Goal: Information Seeking & Learning: Learn about a topic

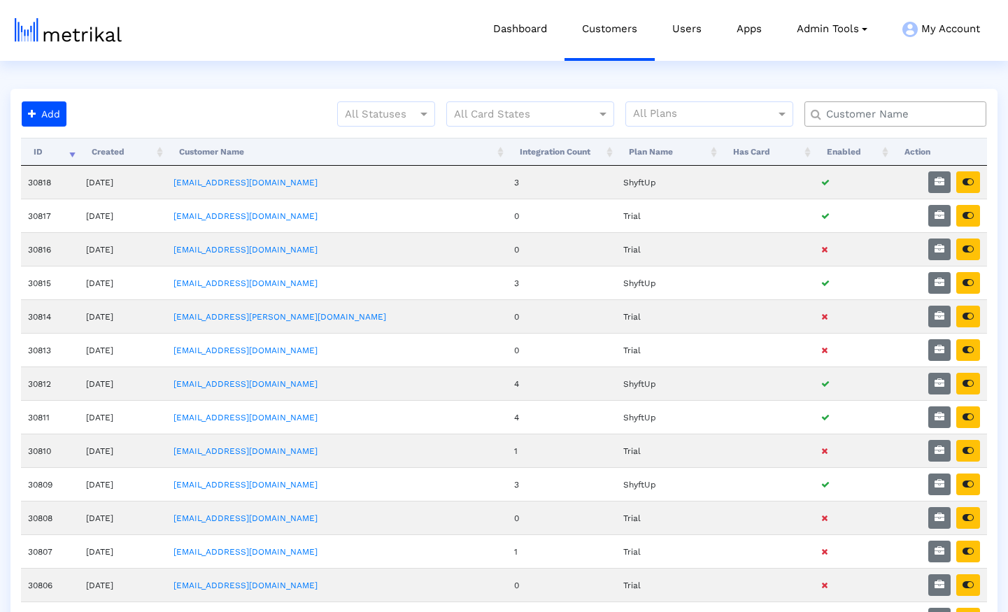
click at [863, 113] on input "text" at bounding box center [899, 114] width 164 height 15
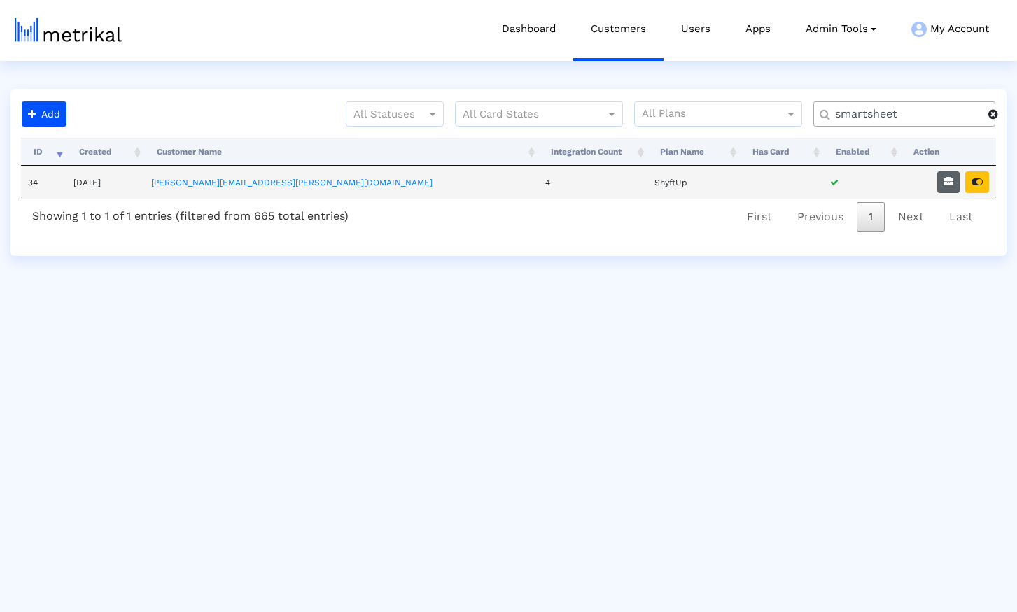
type input "smartsheet"
click at [945, 181] on icon "button" at bounding box center [948, 182] width 10 height 10
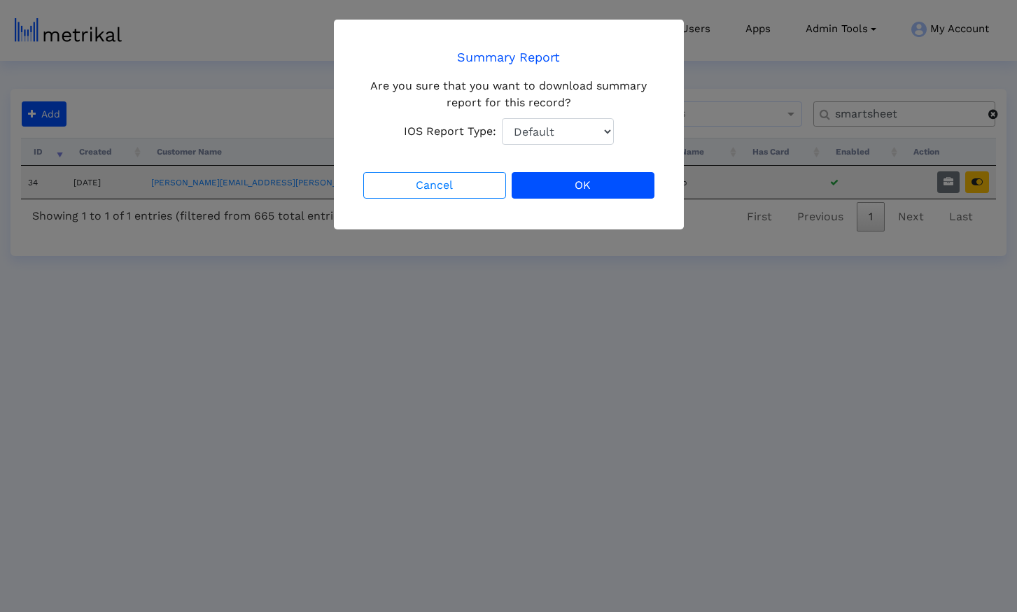
select select "1: 1"
click option "Total Downloads" at bounding box center [0, 0] width 0 height 0
click at [598, 186] on button "OK" at bounding box center [583, 185] width 143 height 27
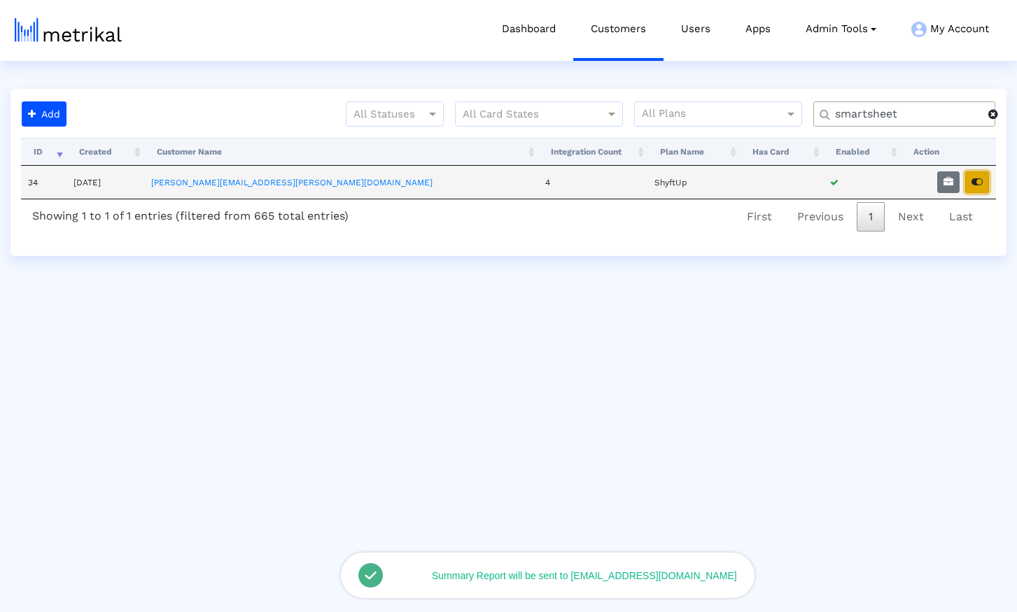
click at [982, 183] on icon "button" at bounding box center [976, 182] width 11 height 10
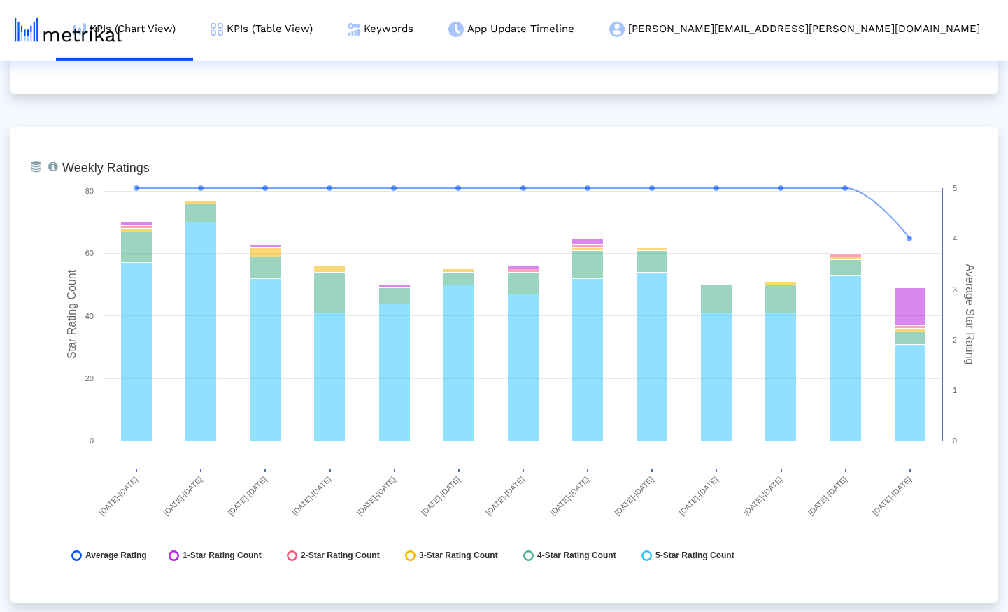
scroll to position [2049, 0]
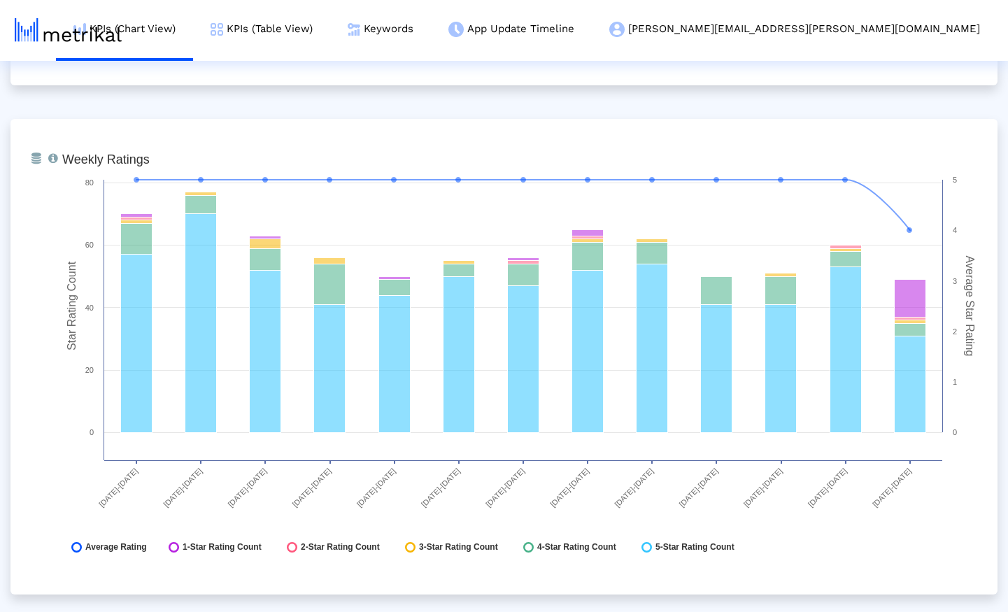
click at [577, 102] on div "From Database Ranking of the app in the Overall and Category Charts. Created wi…" at bounding box center [503, 611] width 987 height 5061
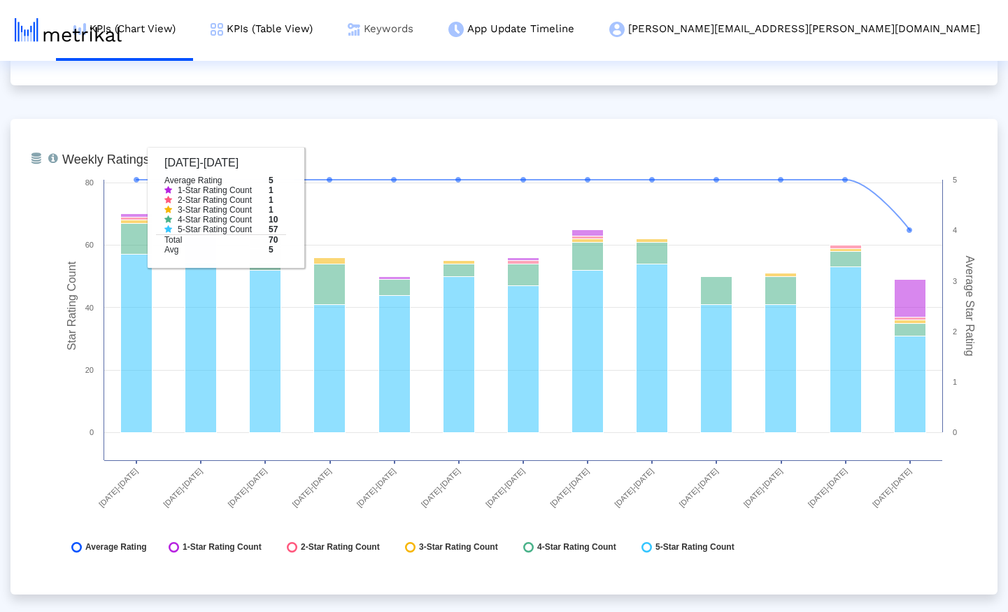
click at [431, 27] on link "Keywords" at bounding box center [380, 29] width 101 height 58
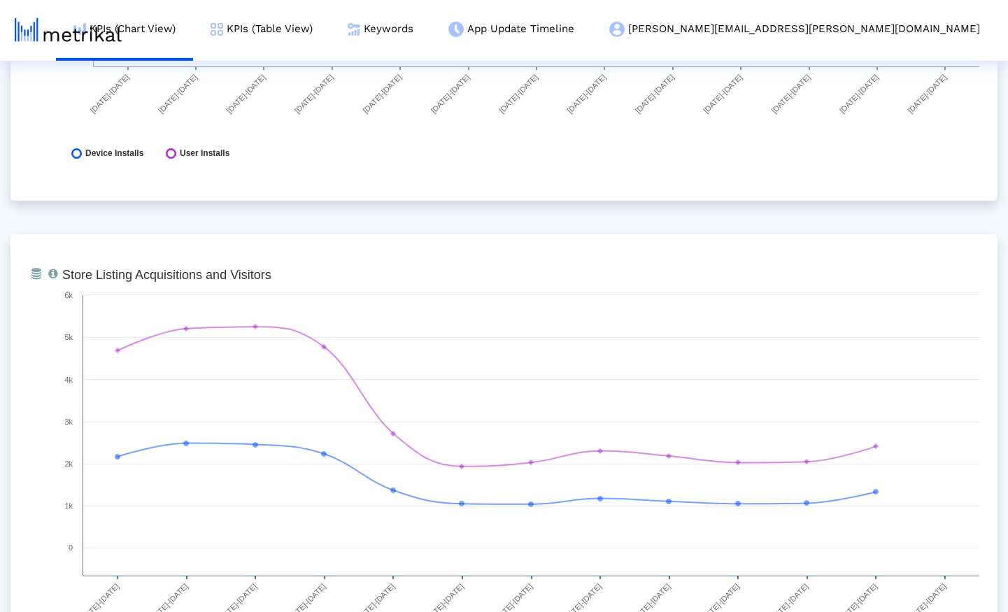
scroll to position [0, 0]
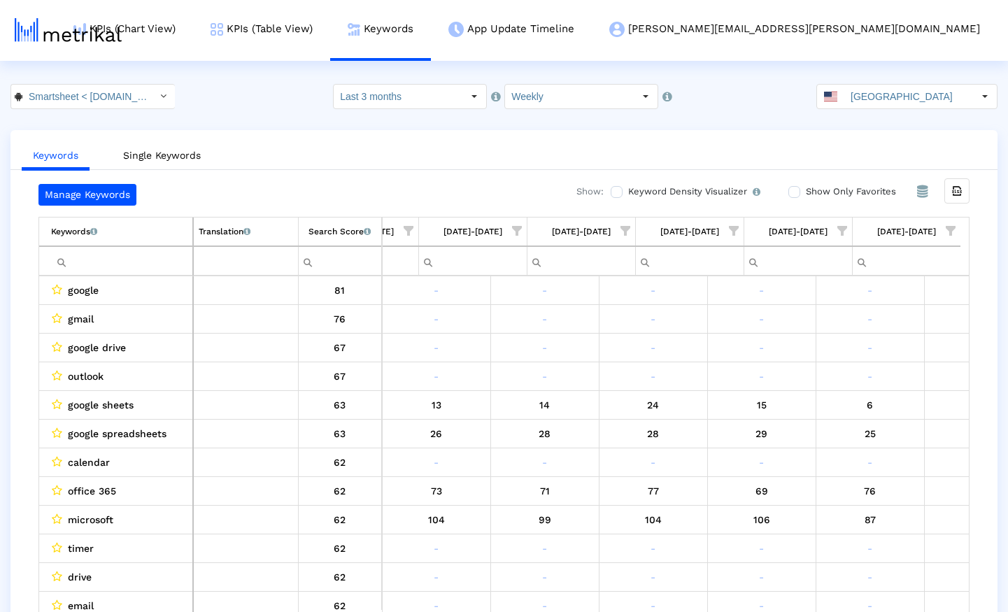
scroll to position [0, 831]
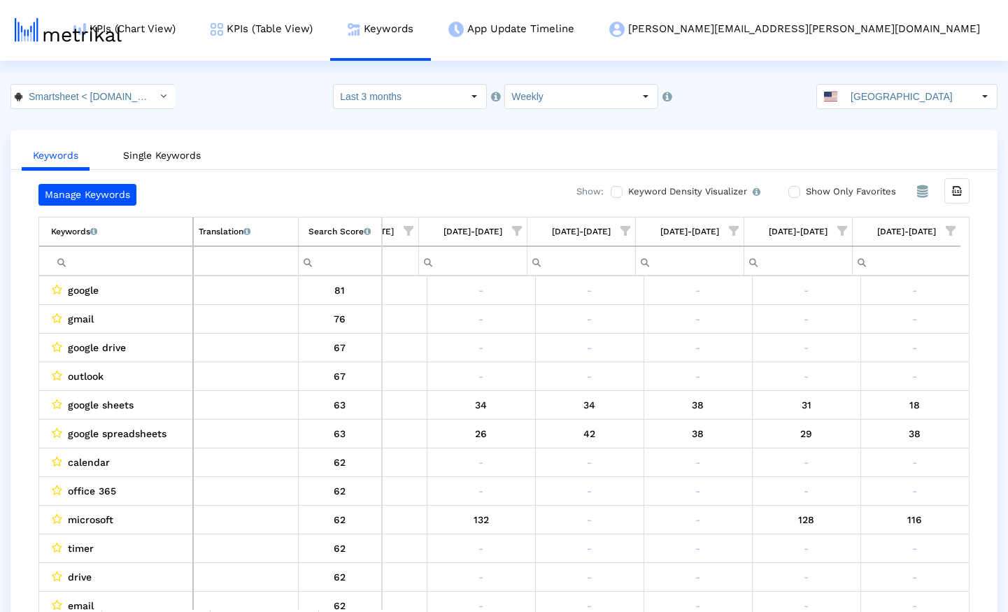
click at [101, 262] on input "Filter cell" at bounding box center [121, 261] width 141 height 23
paste input "program management"
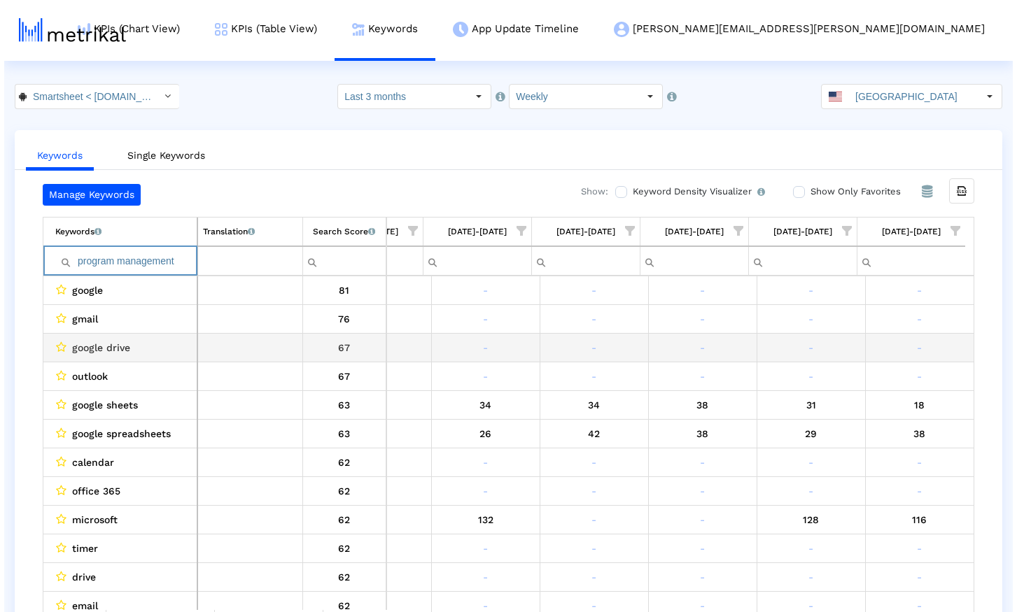
scroll to position [0, 823]
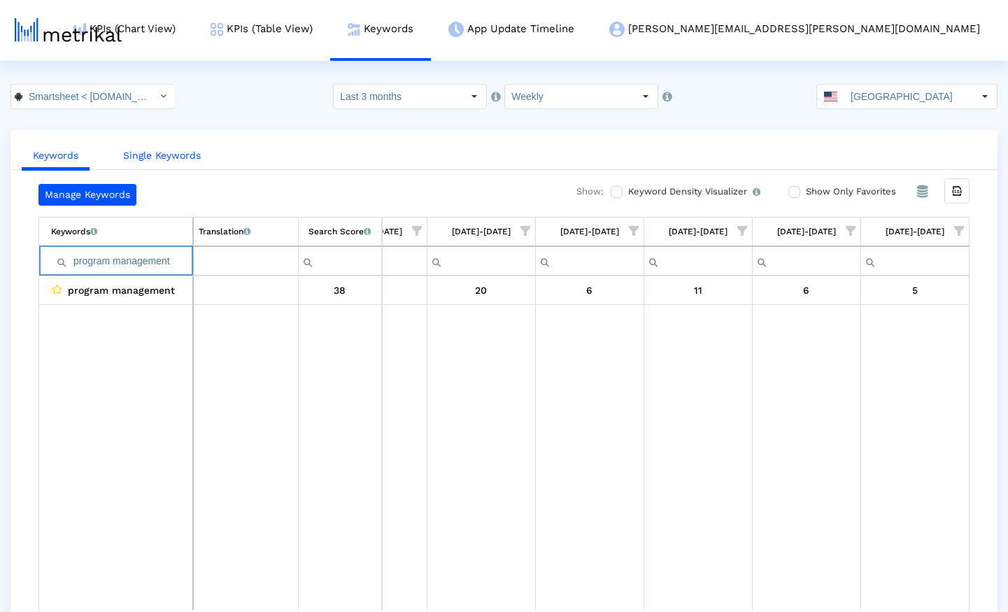
paste input "jec"
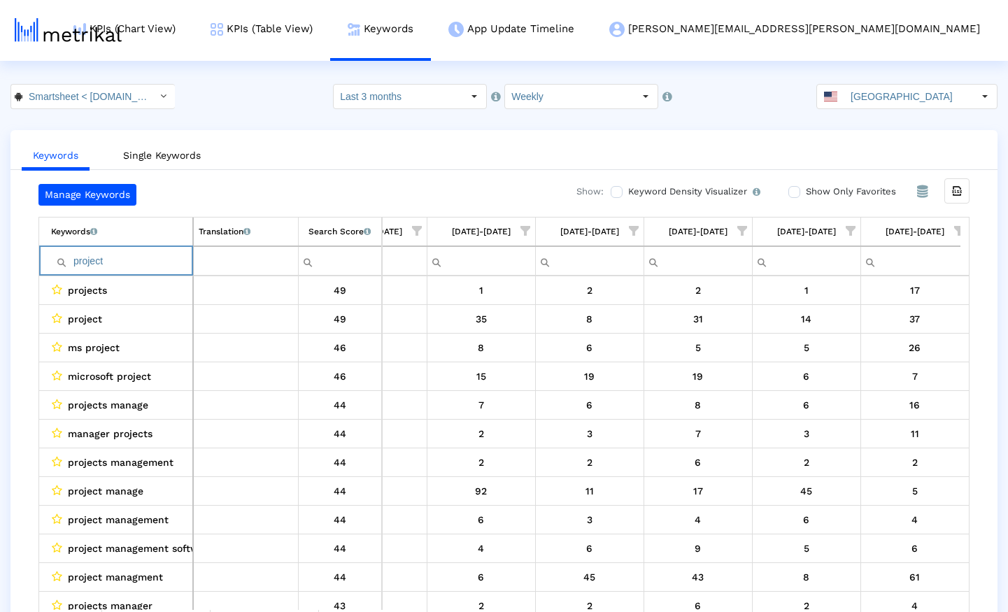
paste input "management"
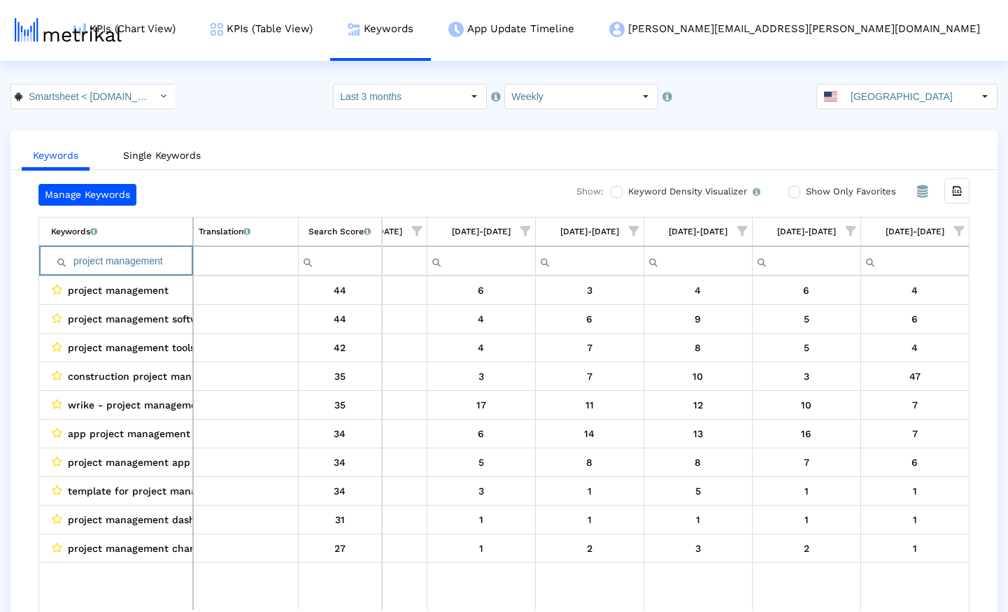
paste input "microsoft projec"
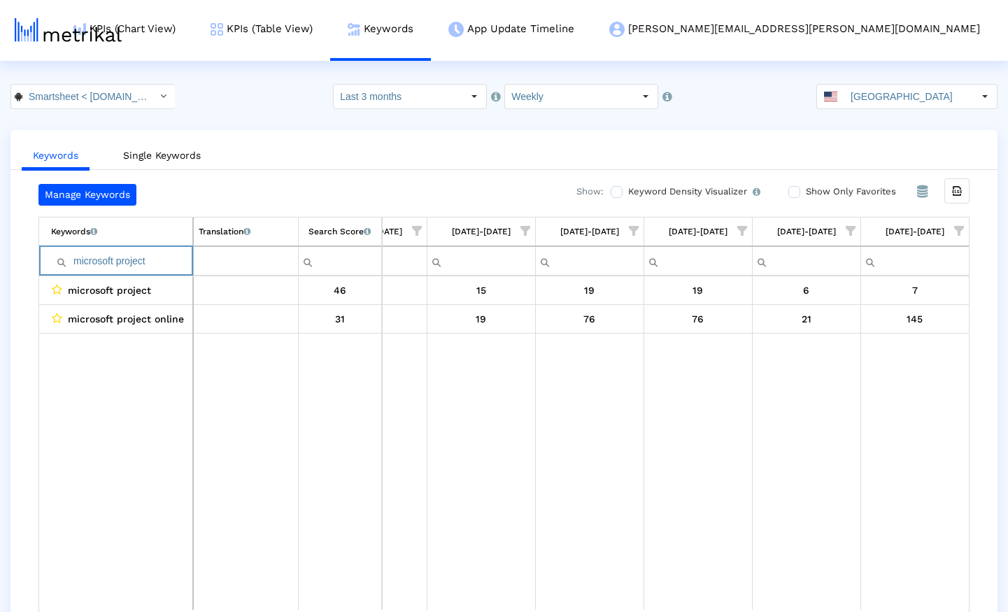
paste input "project manager"
paste input "manage projects"
paste input "project management app"
paste input "organizer"
paste input "planning"
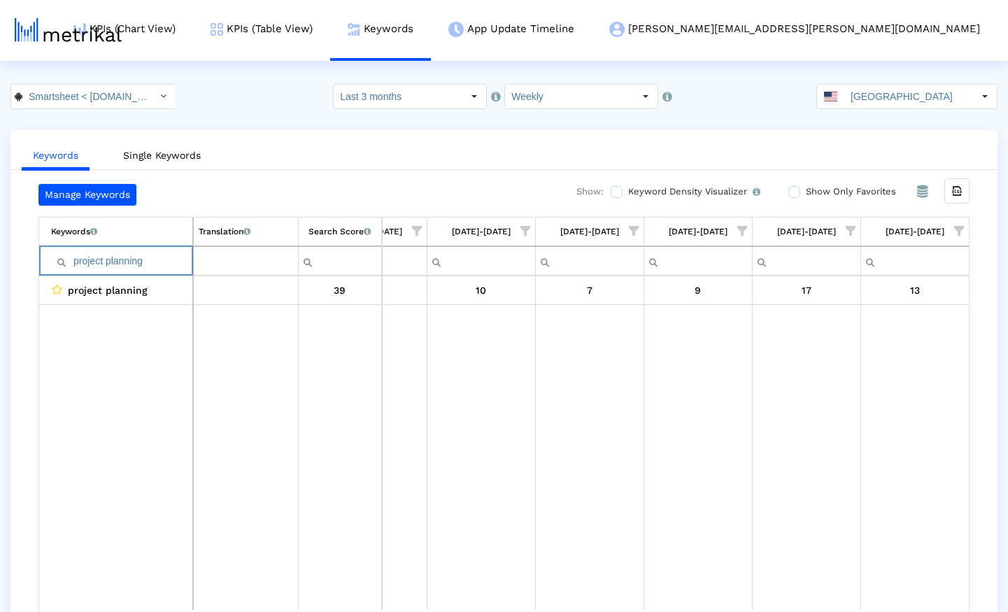
paste input "task"
paste input "create projects"
type input "create projects"
click at [121, 97] on input "Smartsheet < [DOMAIN_NAME] >" at bounding box center [85, 97] width 126 height 24
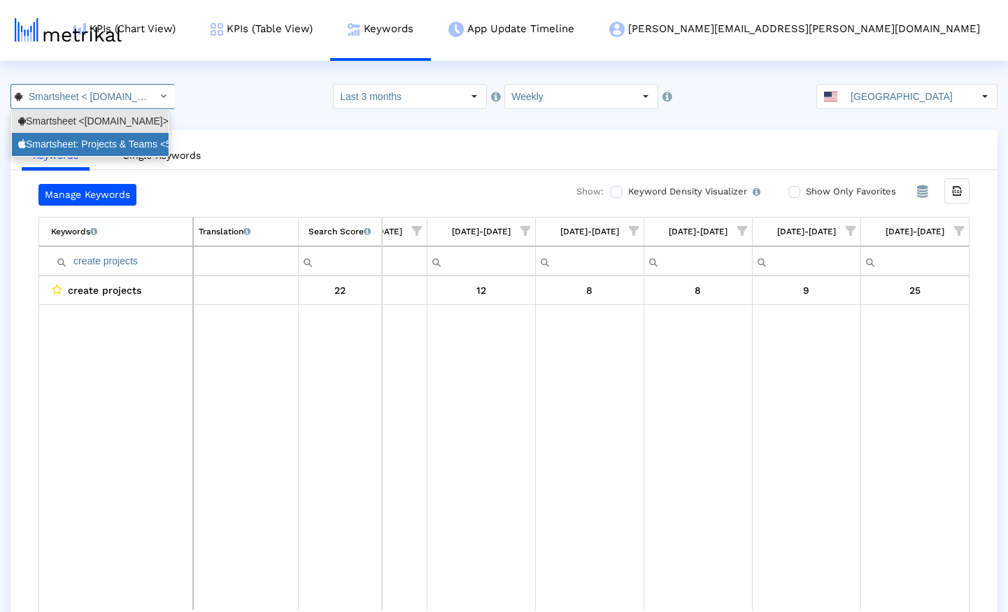
click at [104, 148] on div "Smartsheet: Projects & Teams <568421135>" at bounding box center [90, 144] width 144 height 13
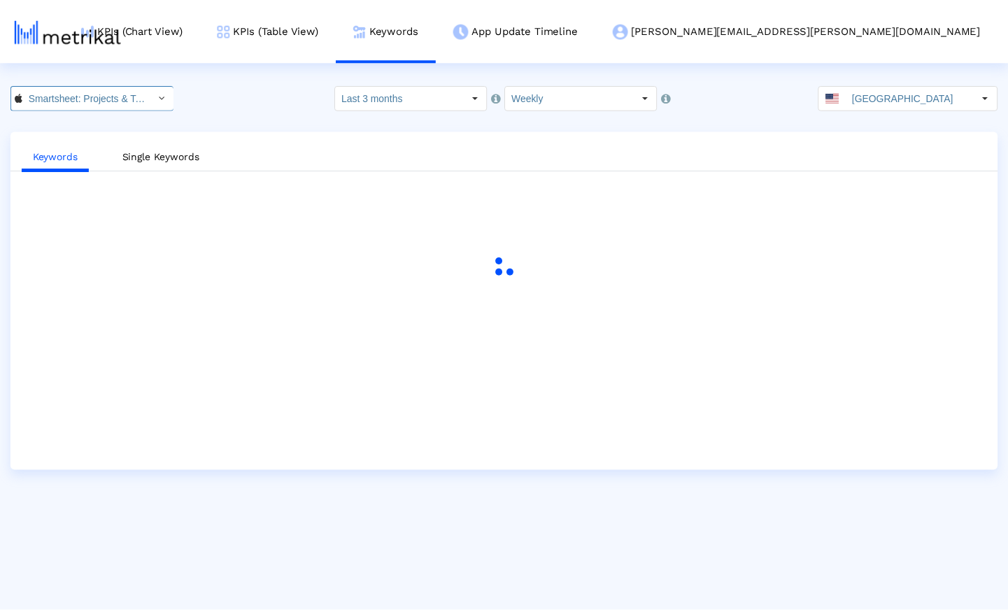
scroll to position [0, 88]
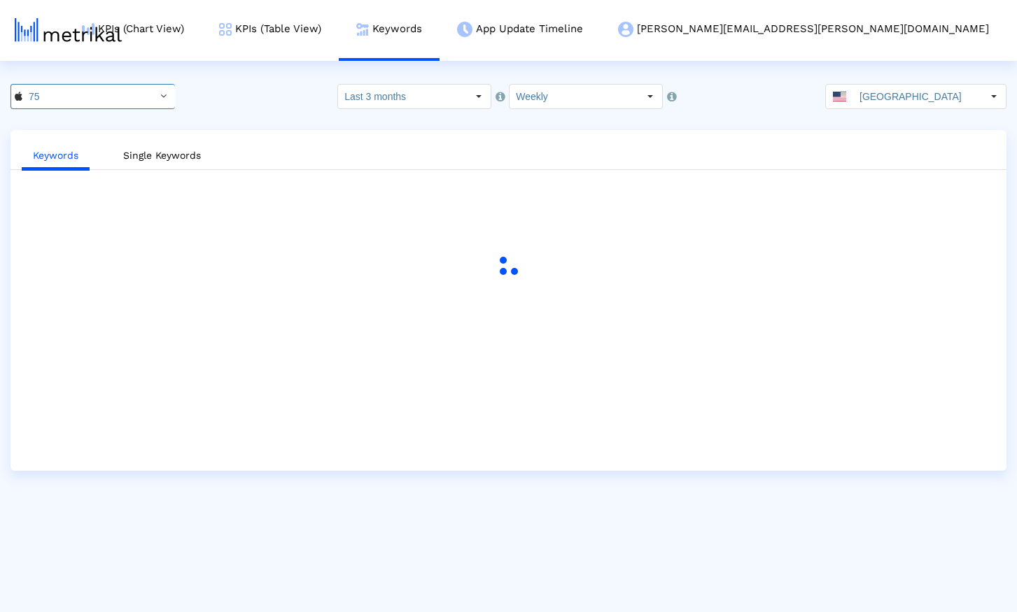
click at [300, 107] on div "75 Pull down to refresh... Release to refresh... Refreshing... Smartsheet <[DOM…" at bounding box center [508, 96] width 1017 height 25
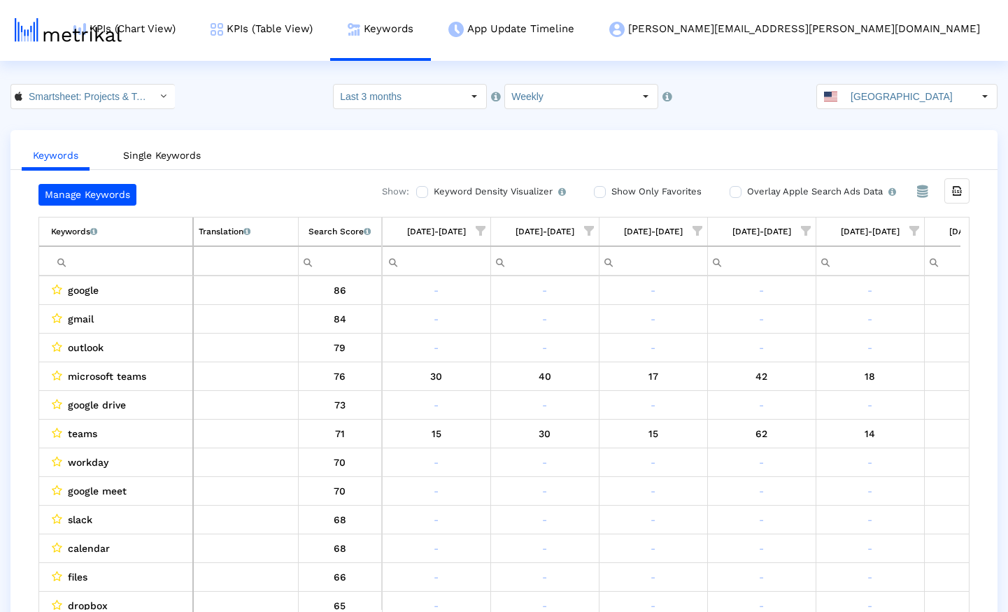
scroll to position [0, 831]
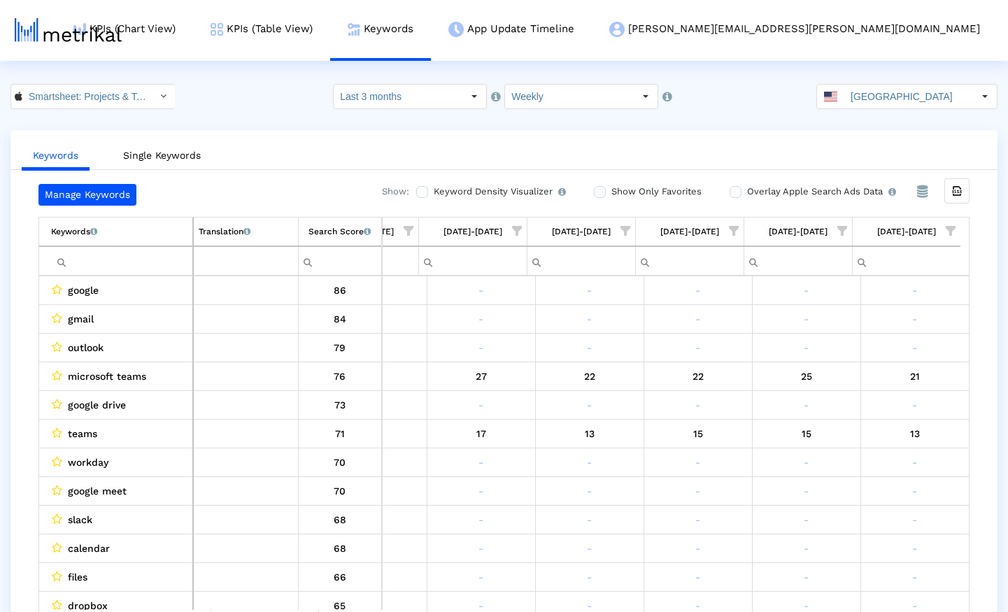
click at [135, 265] on input "Filter cell" at bounding box center [121, 261] width 141 height 23
paste input "program management"
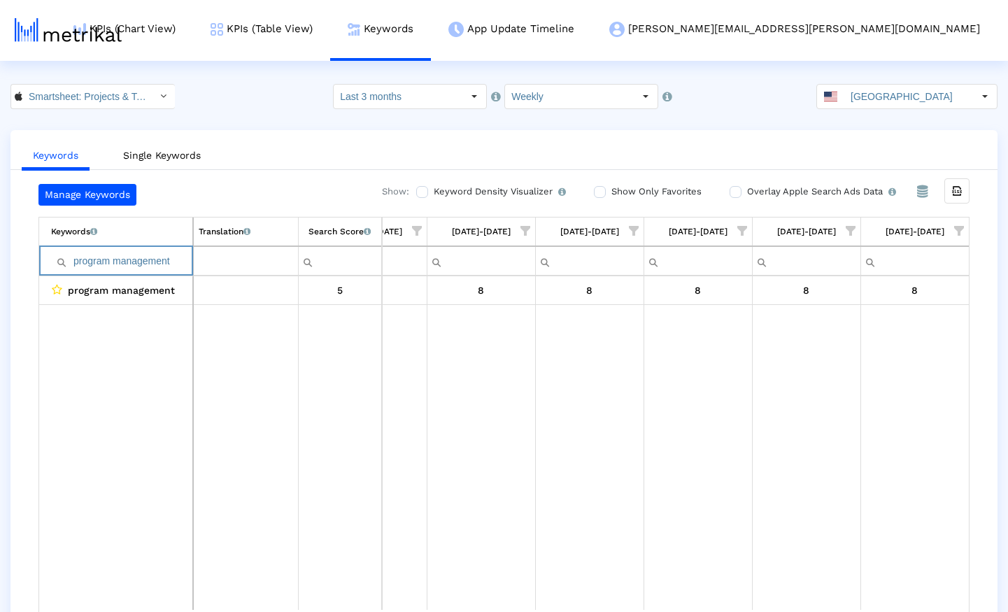
paste input "jec"
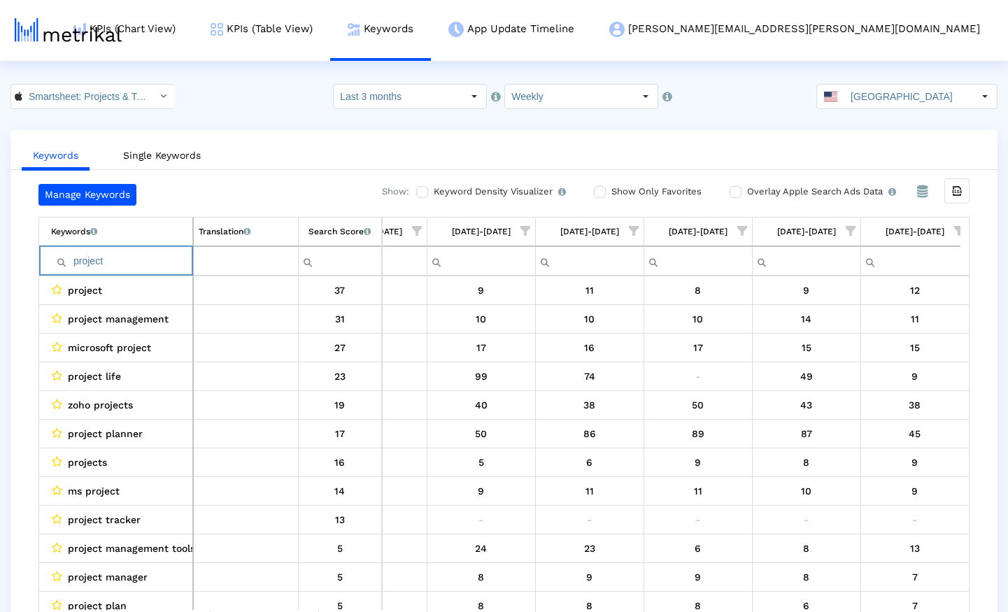
paste input "management"
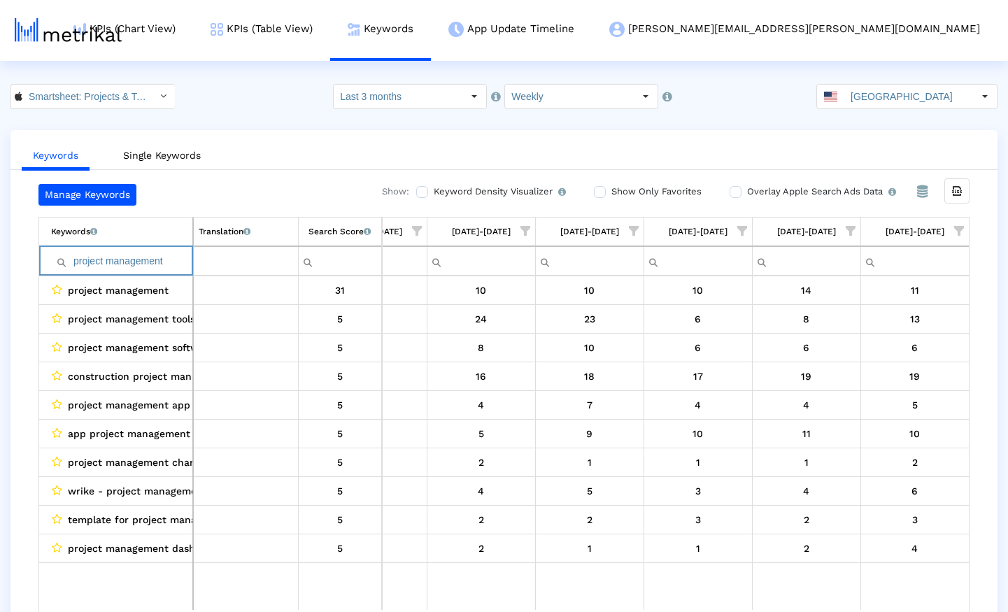
paste input "microsoft projec"
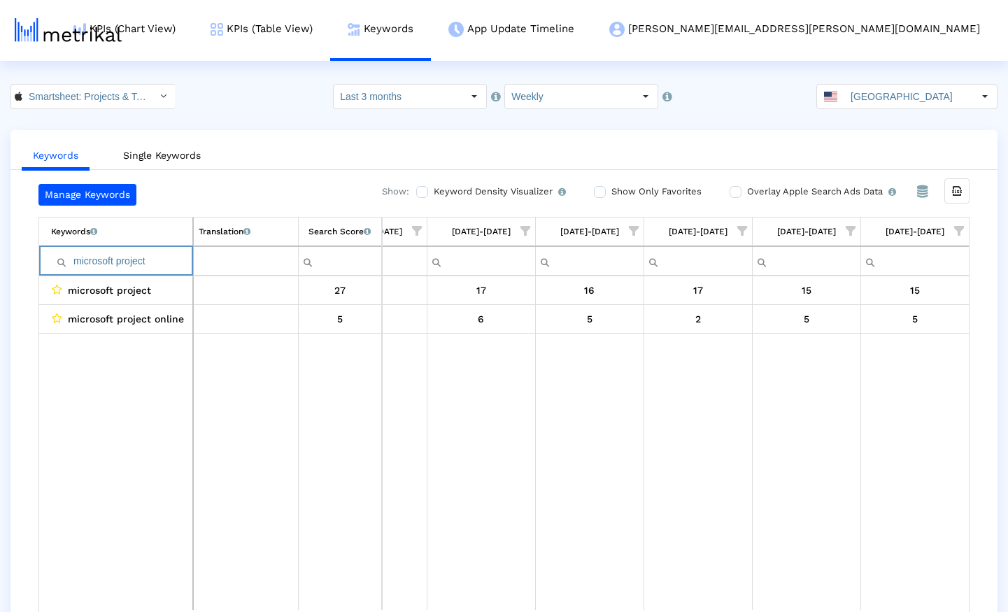
paste input "project manager"
paste input "manage projects"
paste input "project management app"
paste input "organizer"
paste input "planning"
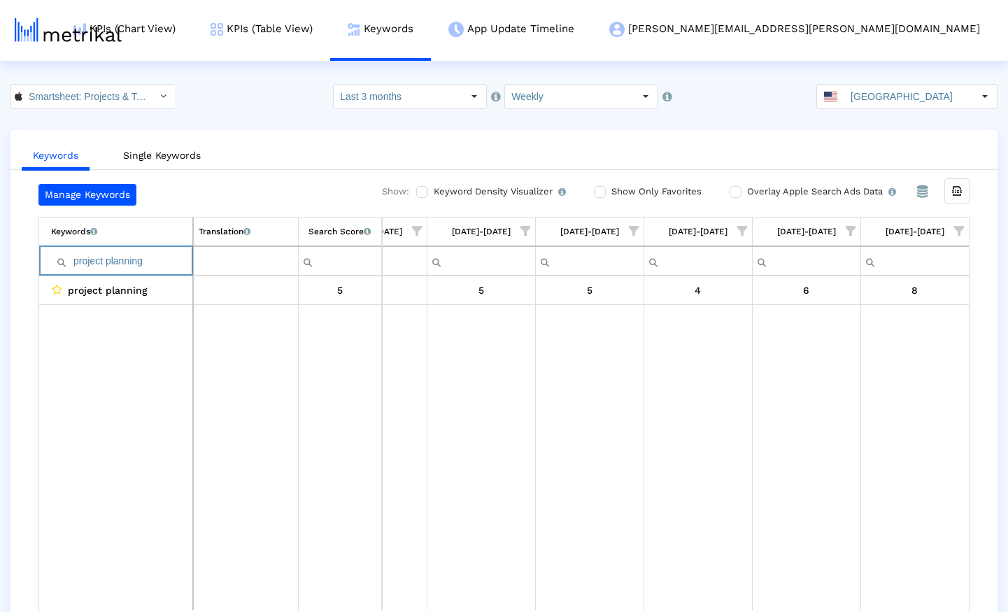
paste input "task"
paste input "create projects"
paste input "team"
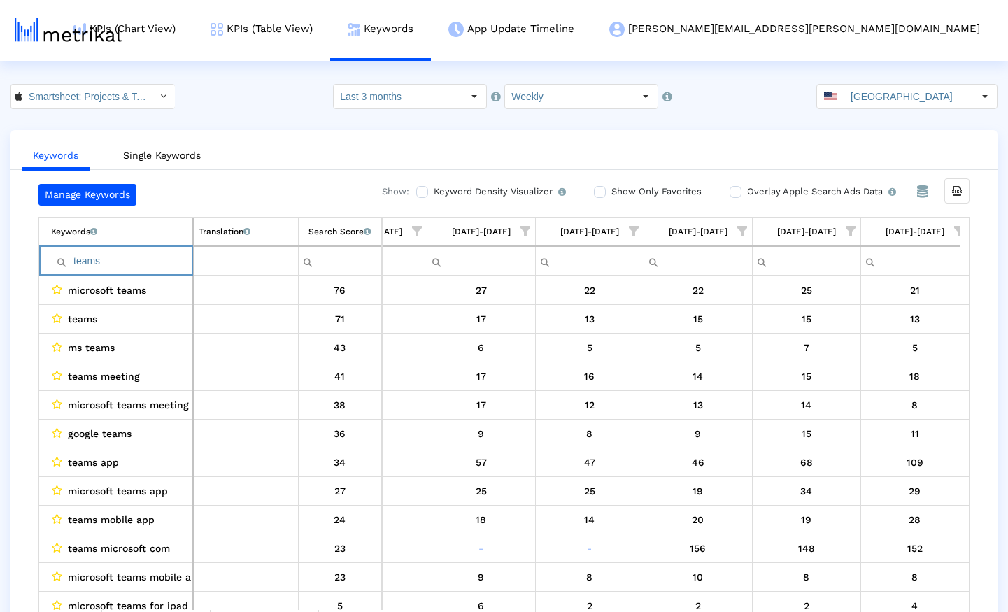
paste input "rello"
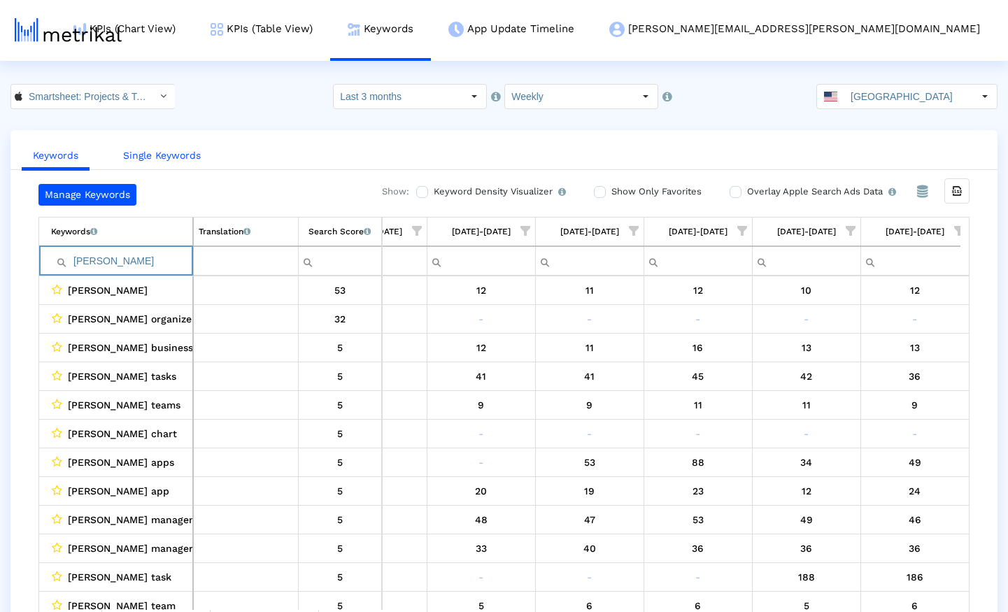
paste input "ms teams"
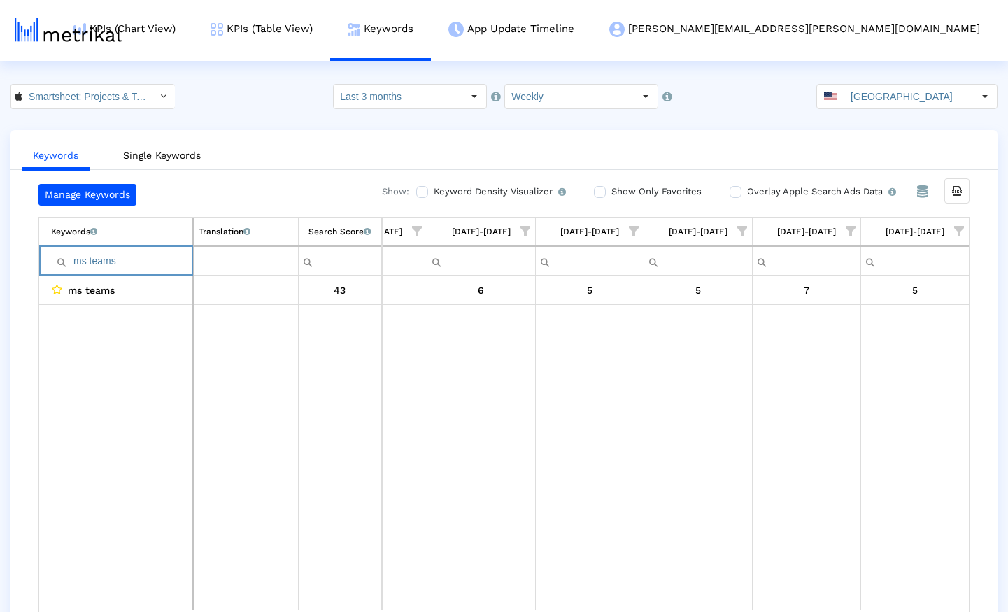
paste input "airtable"
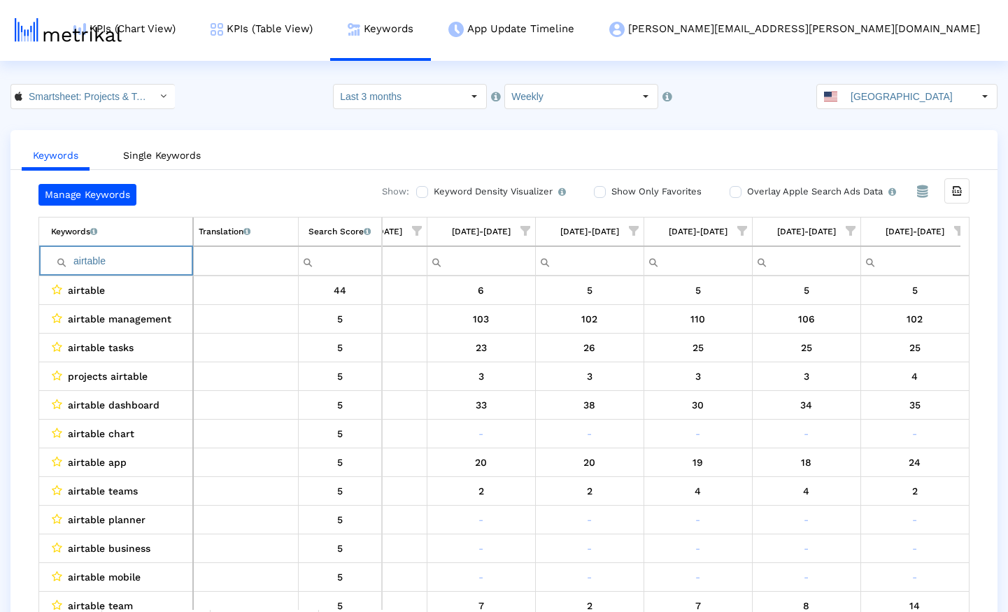
paste input "teamwork"
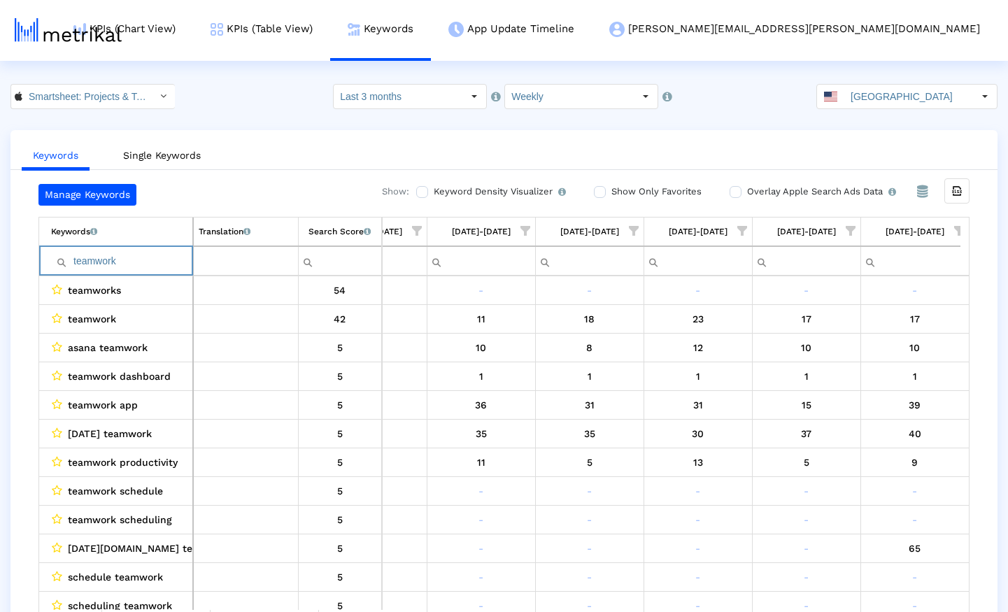
paste input "workflow"
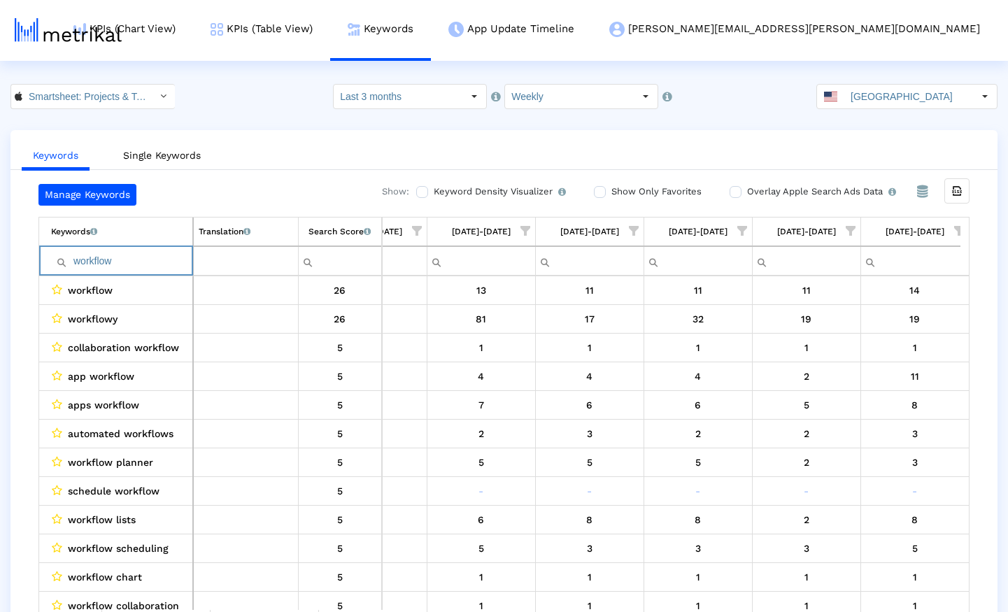
paste input "project management tools"
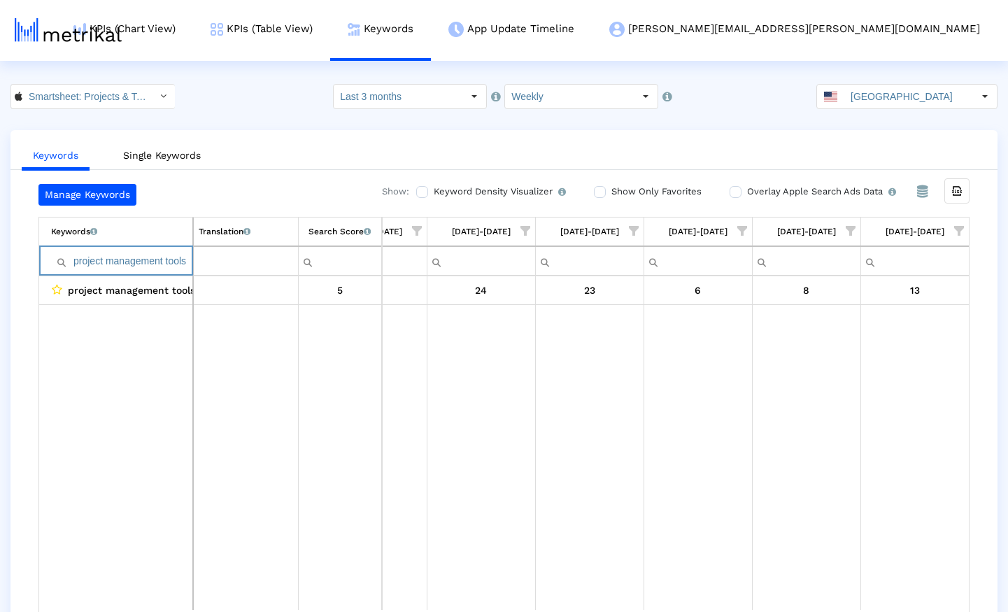
paste input "manage team"
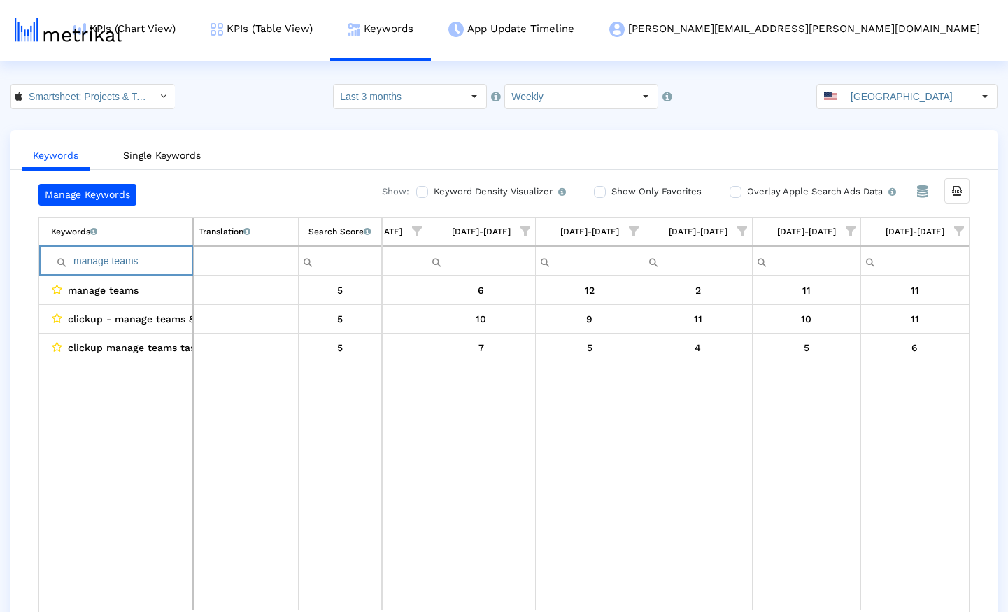
paste input "plan project"
paste input "automate workflows"
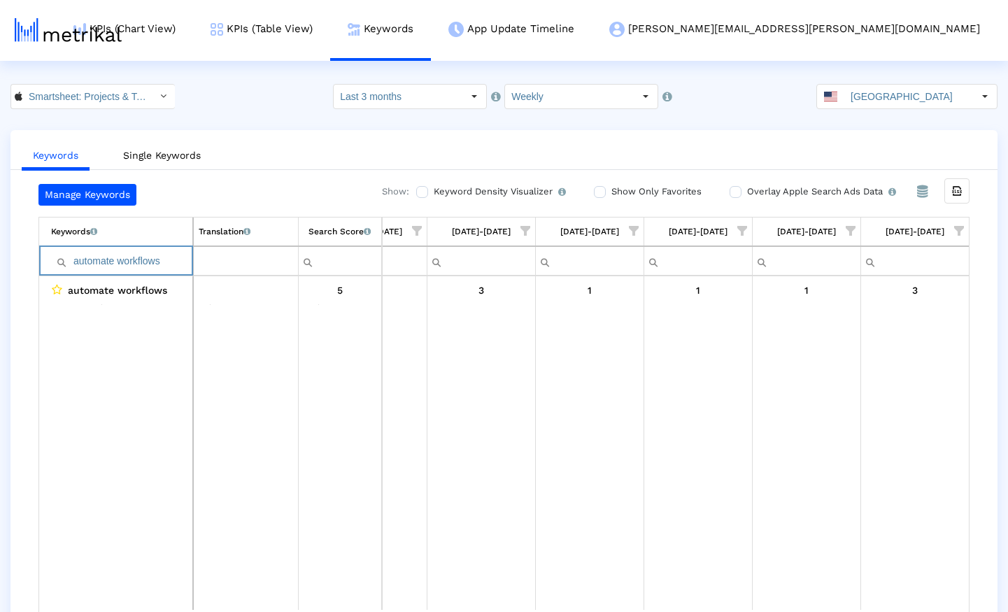
type input "automate workflows"
click at [102, 102] on input "Smartsheet: Projects & Teams < 568421135 >" at bounding box center [85, 97] width 126 height 24
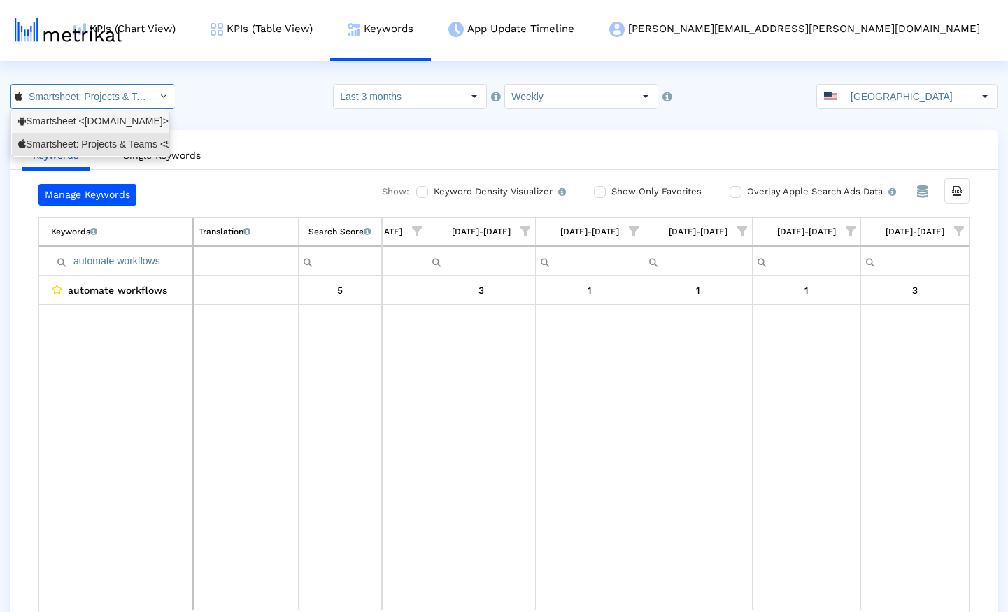
click at [85, 125] on div "Smartsheet <[DOMAIN_NAME]>" at bounding box center [90, 121] width 144 height 13
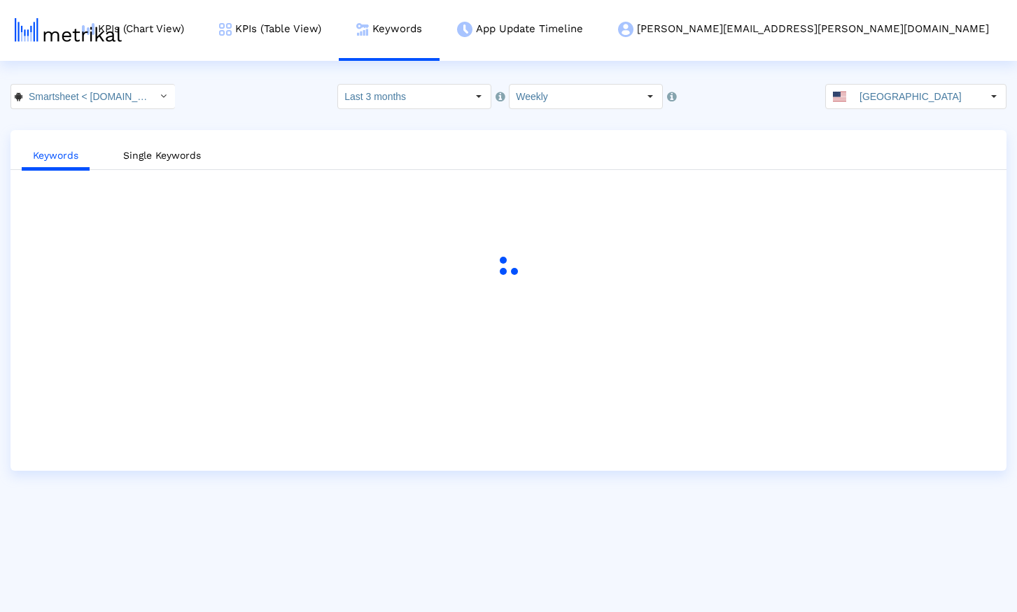
click at [241, 106] on div "Smartsheet < [DOMAIN_NAME] > Pull down to refresh... Release to refresh... Refr…" at bounding box center [508, 96] width 1017 height 25
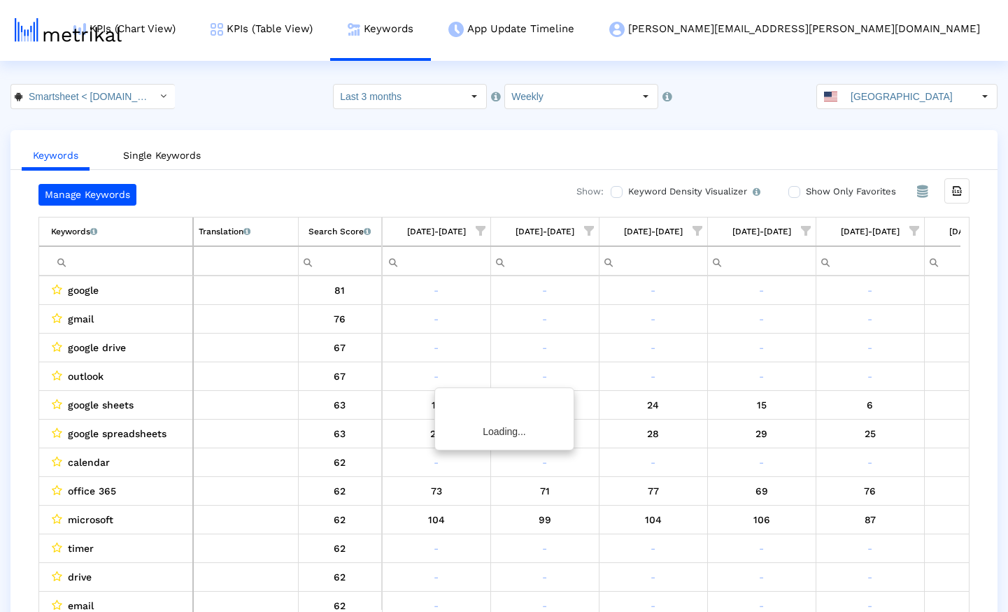
scroll to position [0, 831]
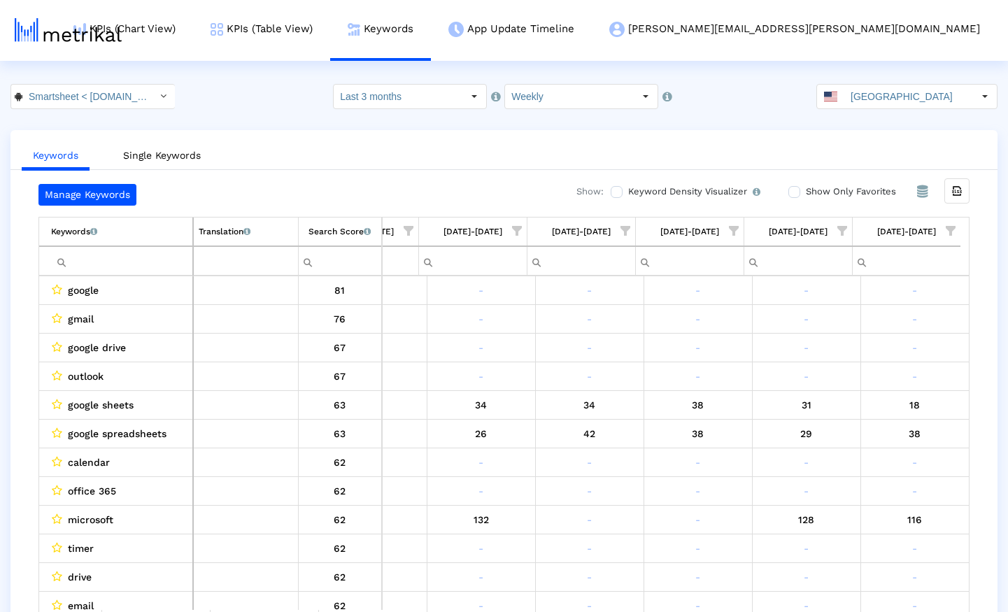
click at [126, 262] on input "Filter cell" at bounding box center [121, 261] width 141 height 23
paste input "program management"
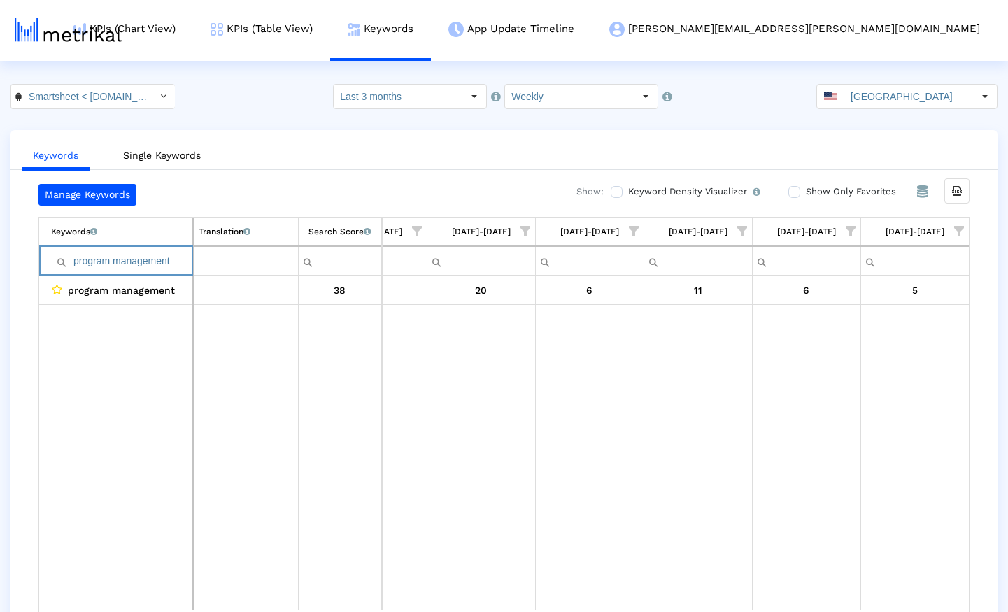
paste input "automate process"
paste input "business"
paste input "project"
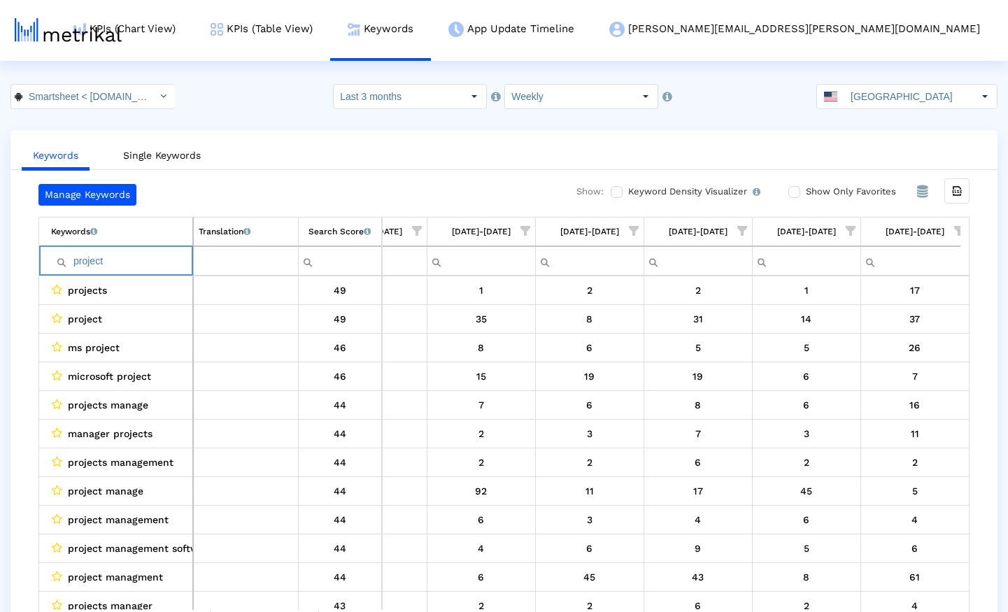
paste input "management"
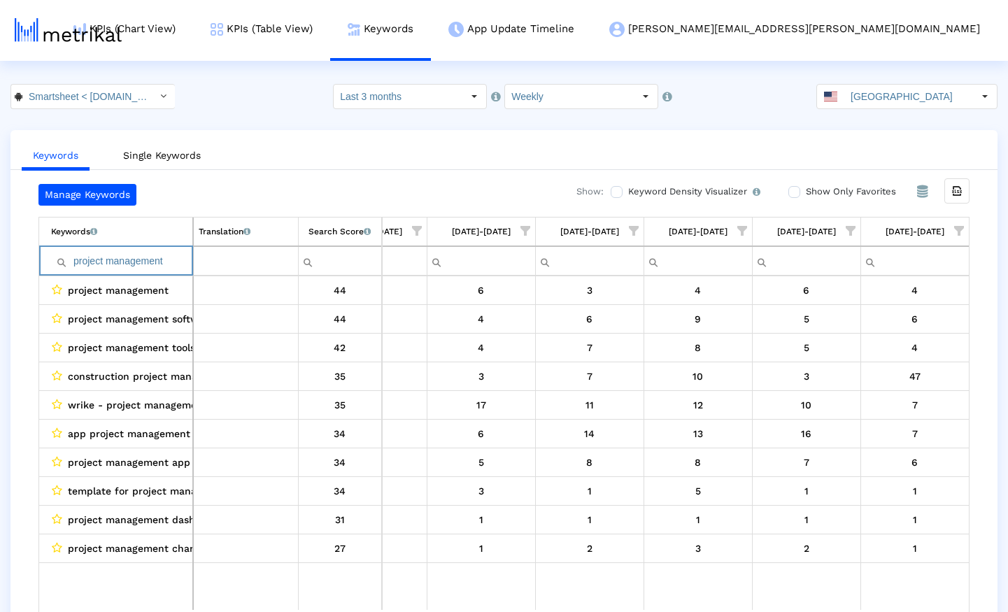
paste input "microsoft projec"
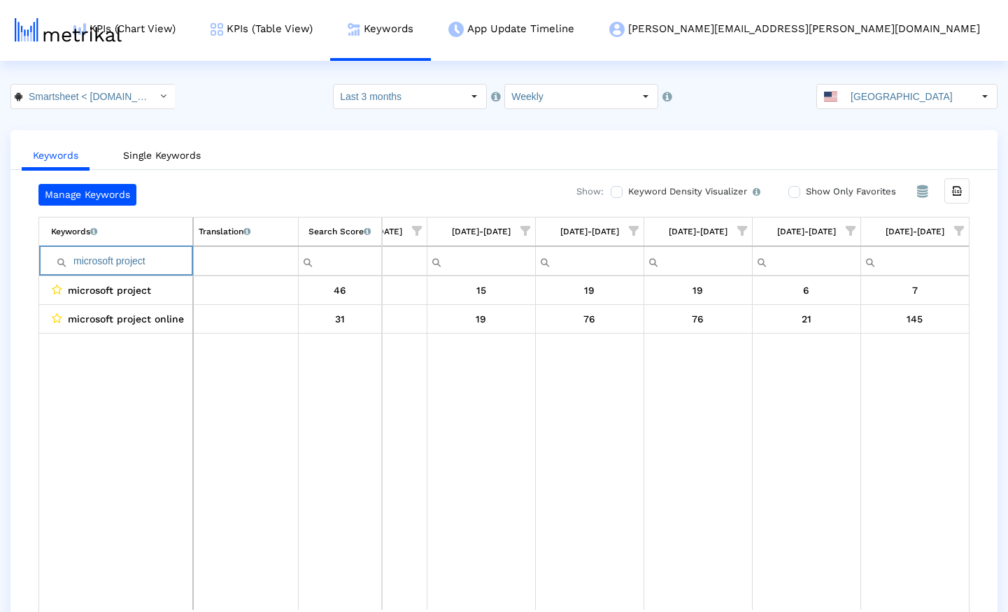
paste input "project manager"
paste input "manage projects"
paste input "project management app"
paste input "organizer"
paste input "planning"
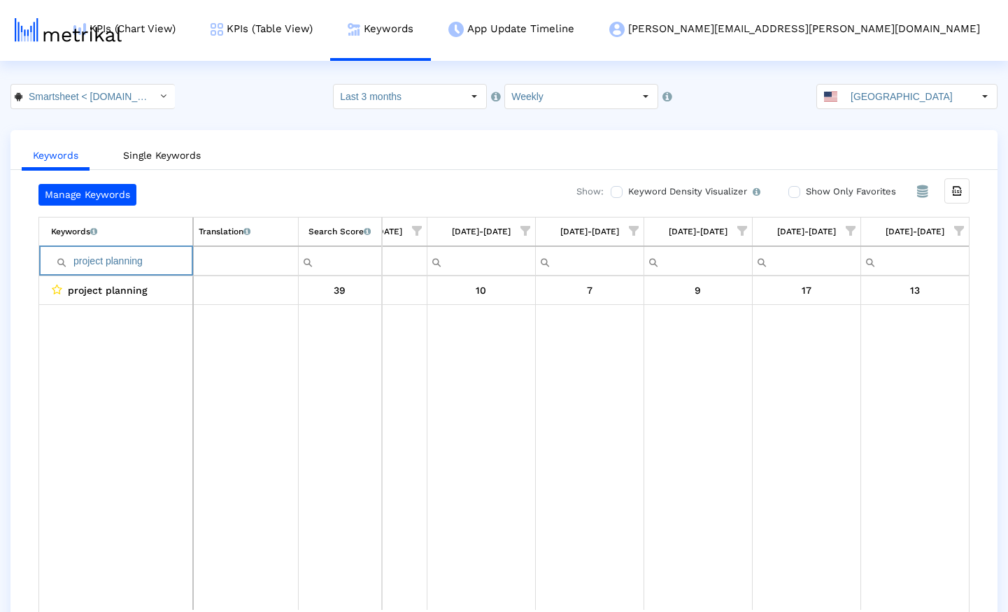
paste input "task"
paste input "track projects"
paste input "eam"
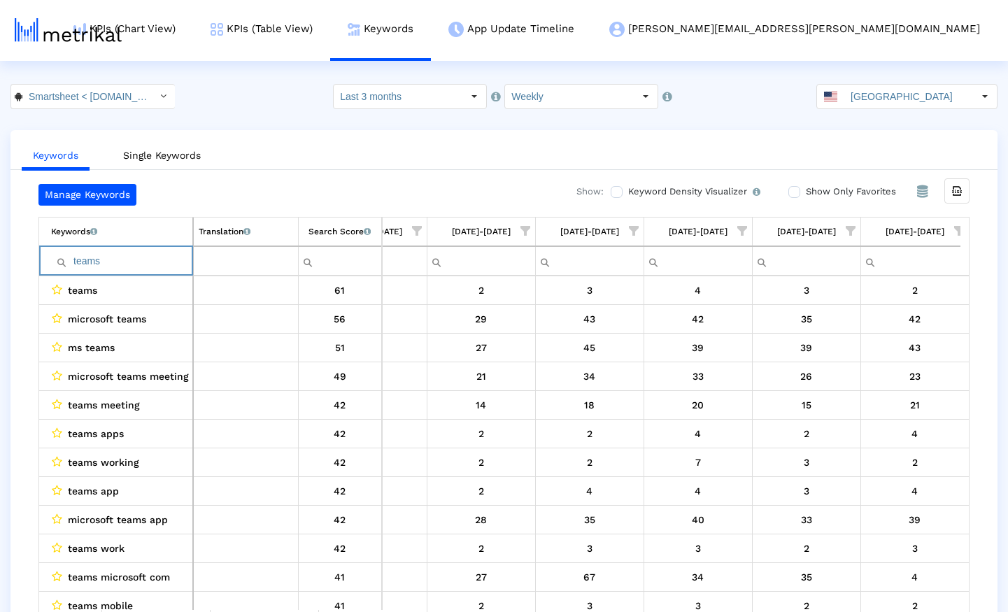
paste input "rello"
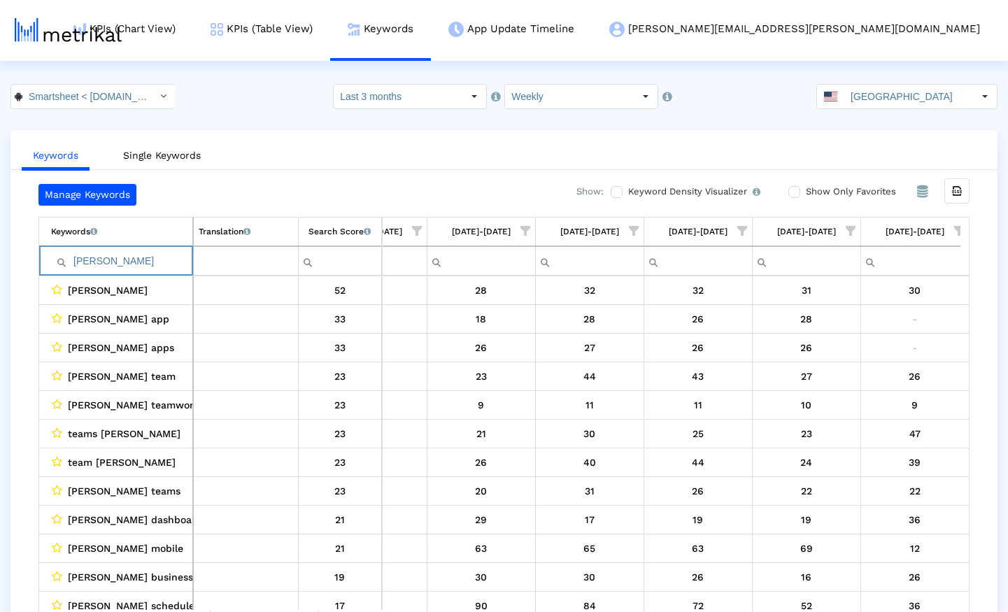
paste input "[DATE] com"
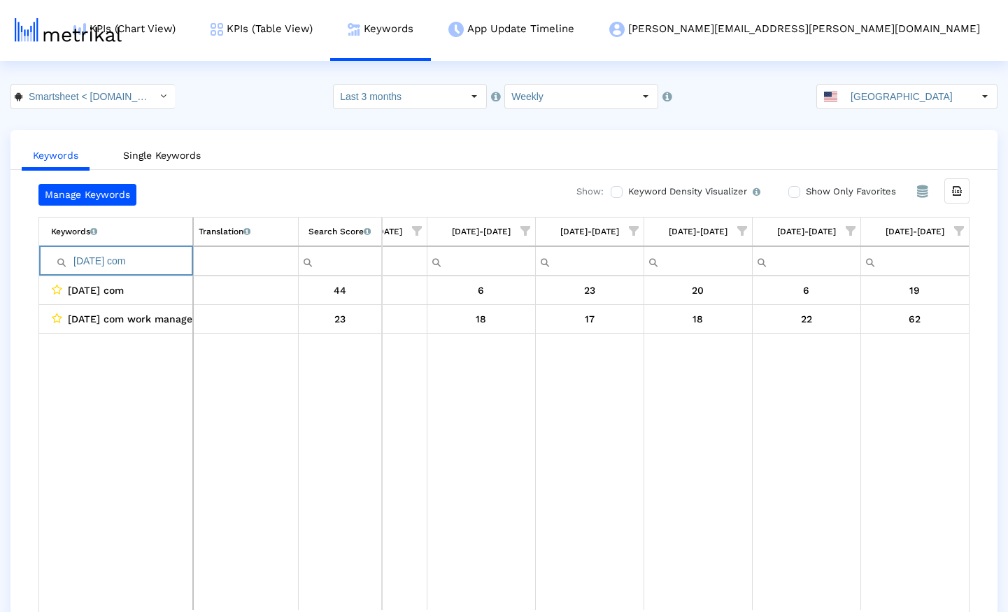
paste input "project dashboard"
paste input "airtable"
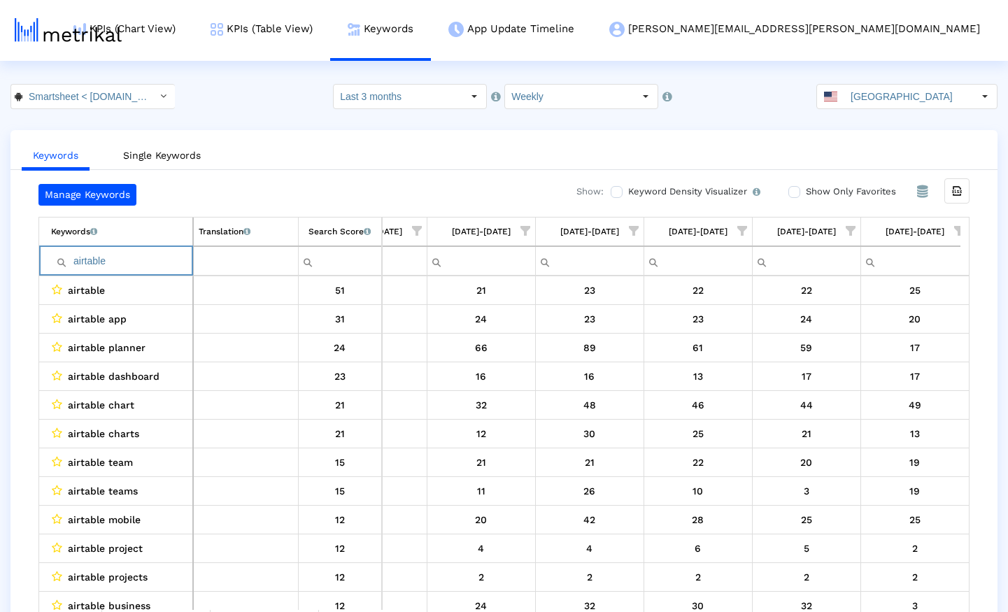
paste input "teamwork"
paste input "workflow"
paste input "project management tools"
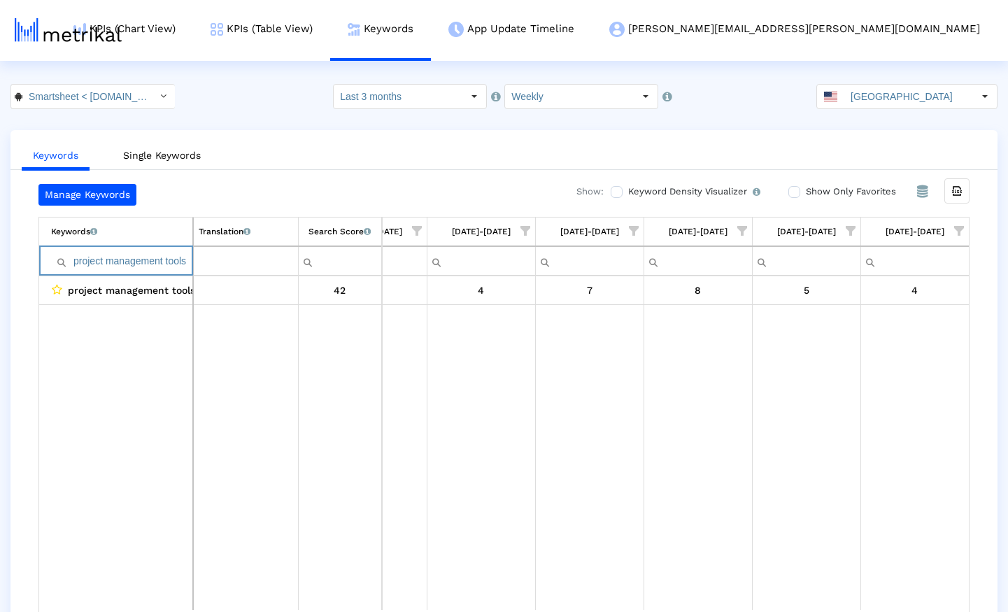
paste input "manage team"
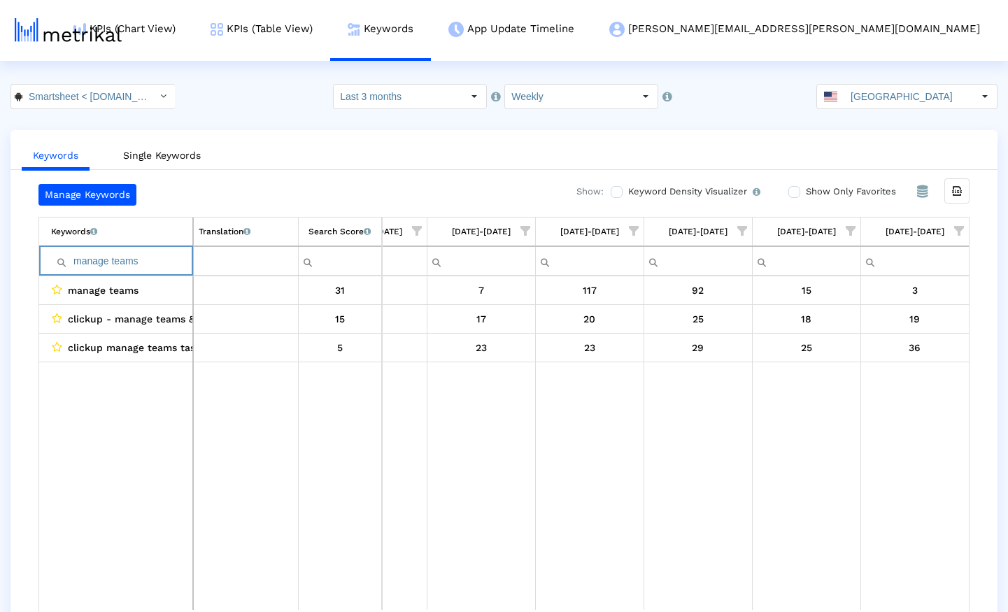
paste input "plan project"
paste input "automate workflows"
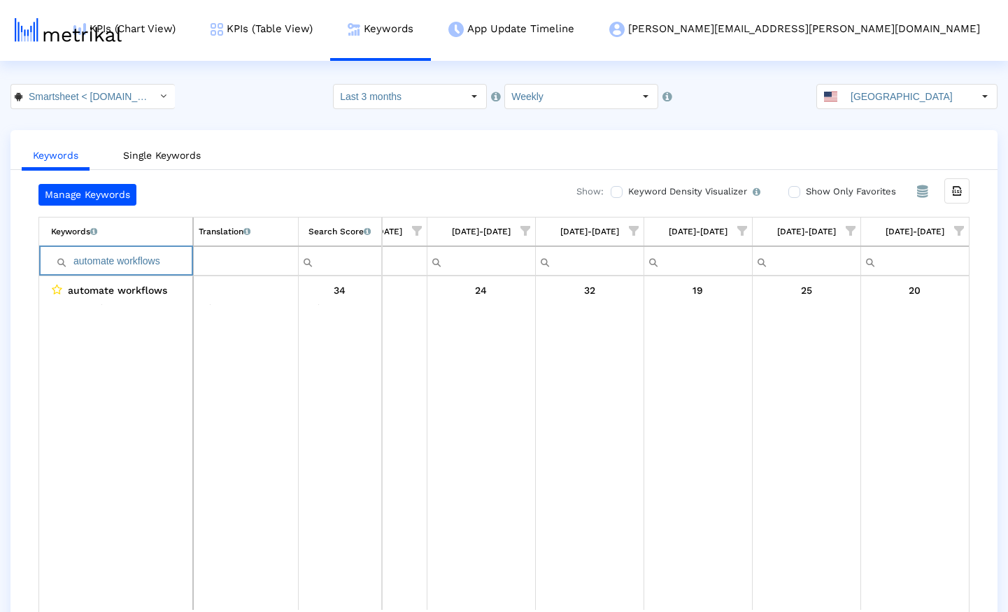
type input "automate workflows"
click at [193, 31] on link "KPIs (Chart View)" at bounding box center [124, 29] width 137 height 58
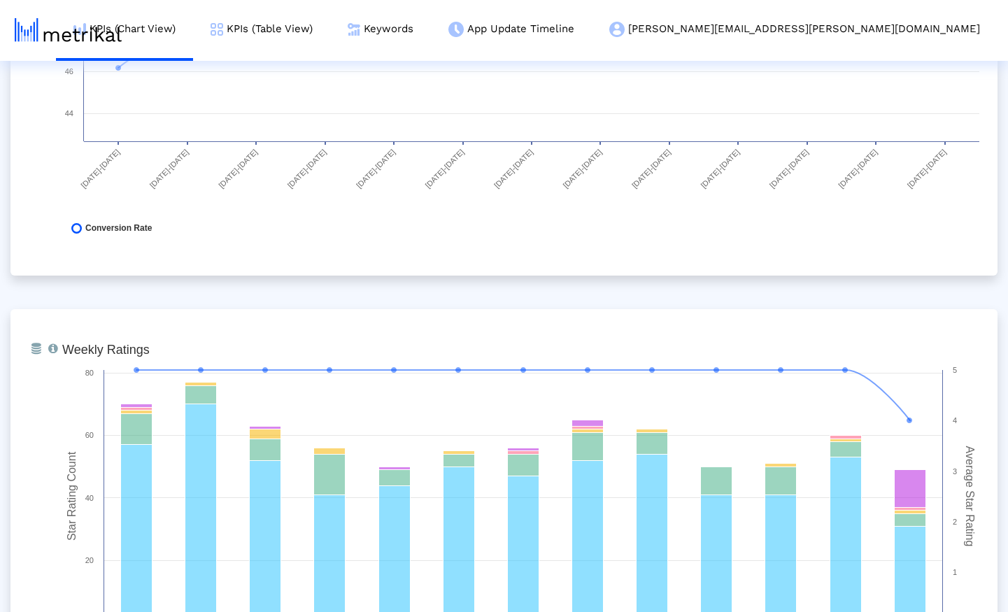
scroll to position [2049, 0]
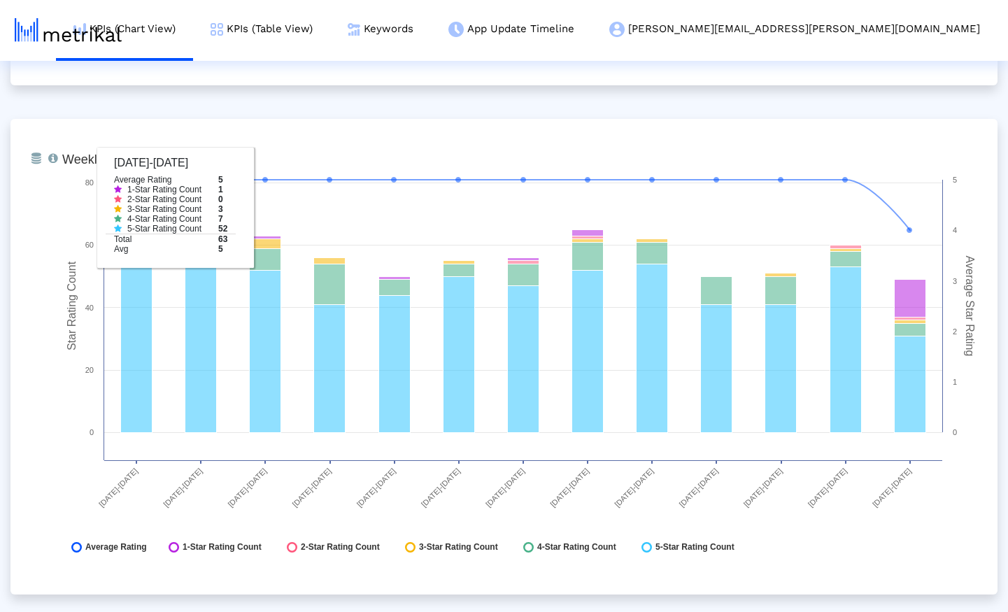
click at [291, 106] on div "From Database Ranking of the app in the Overall and Category Charts. Created wi…" at bounding box center [503, 611] width 987 height 5061
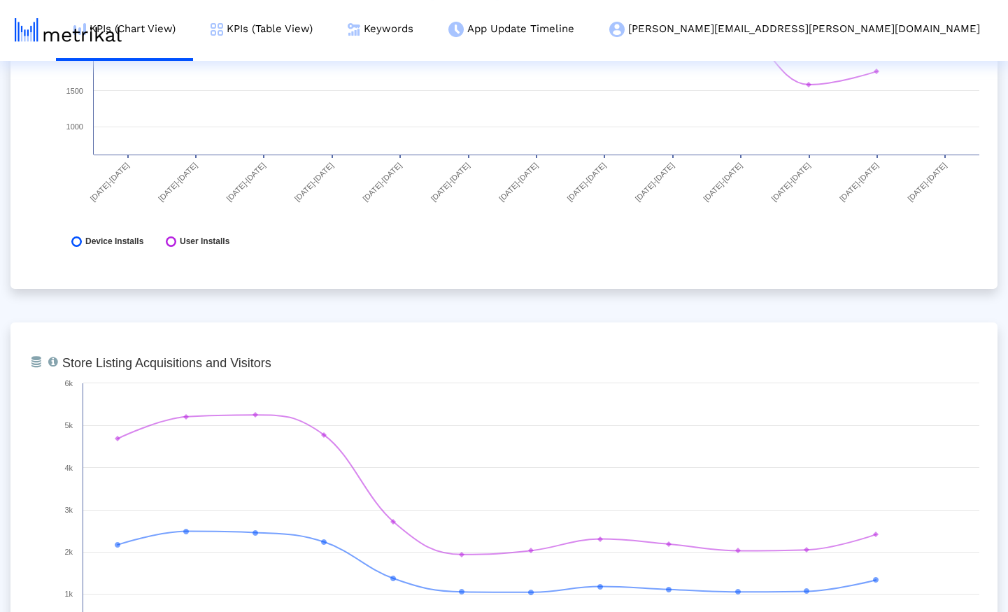
scroll to position [0, 0]
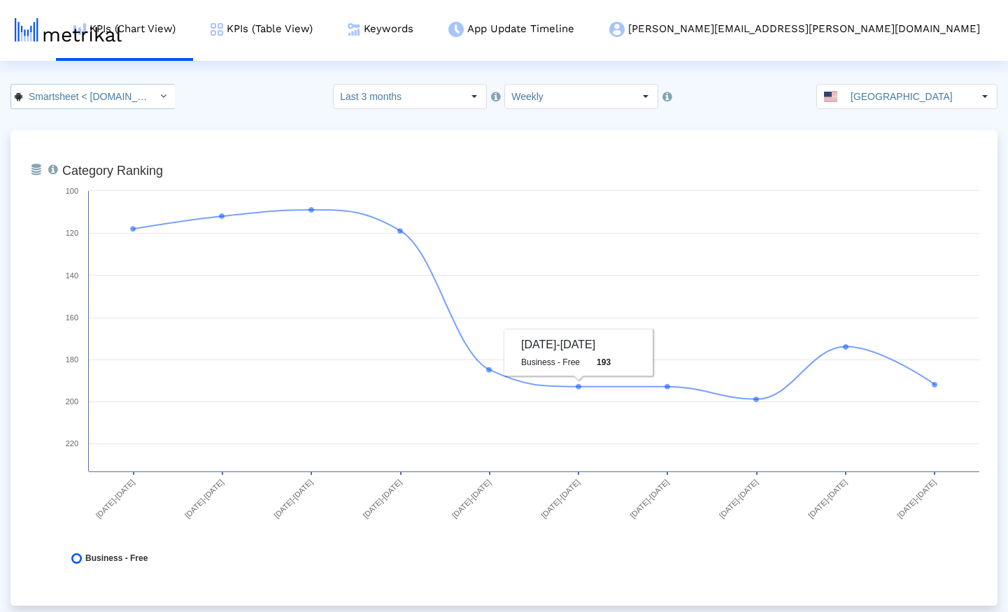
click at [87, 99] on input "Smartsheet < [DOMAIN_NAME] >" at bounding box center [85, 97] width 126 height 24
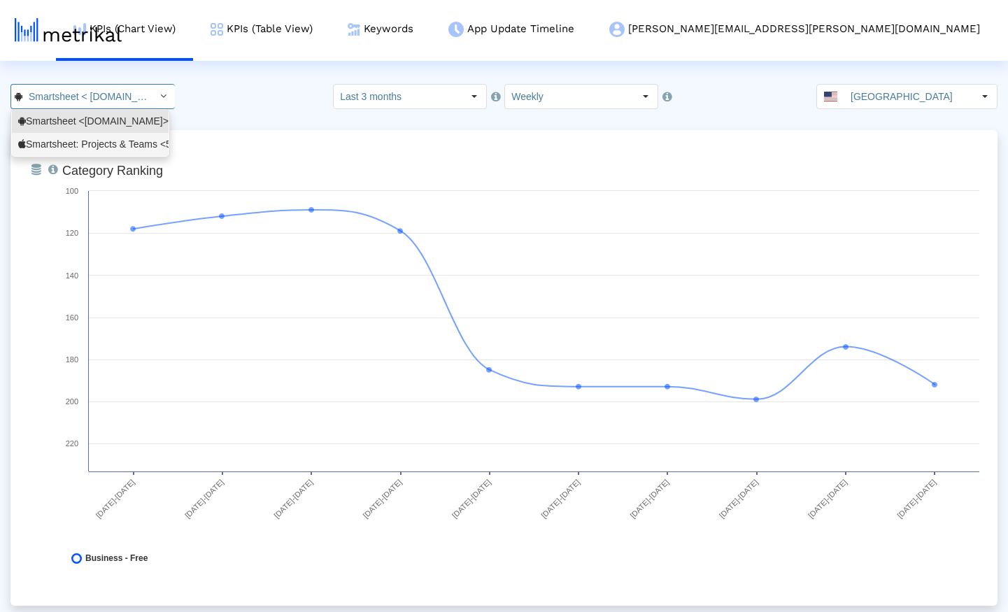
click at [76, 139] on div "Smartsheet: Projects & Teams <568421135>" at bounding box center [90, 144] width 144 height 13
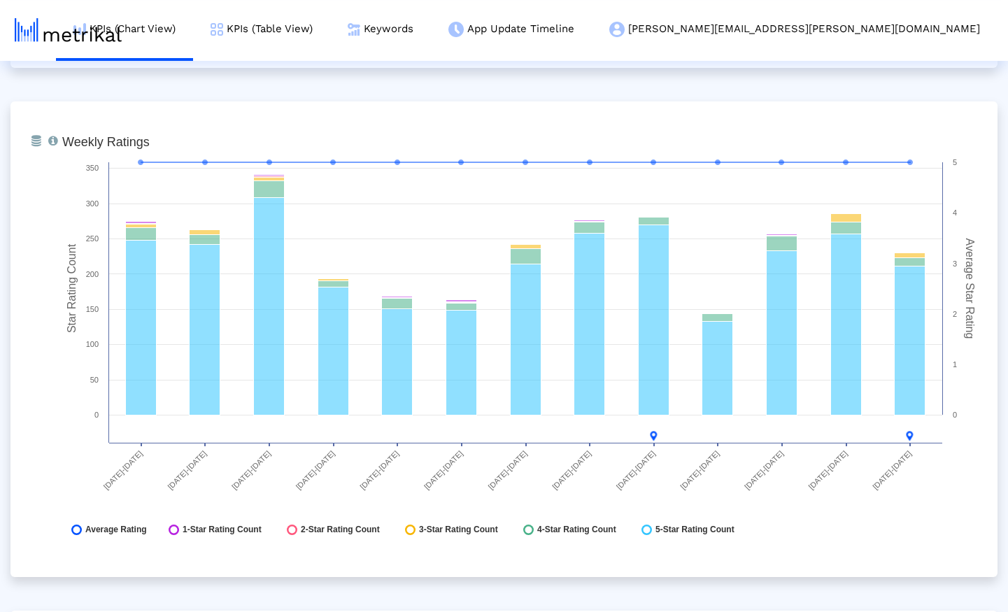
scroll to position [3404, 0]
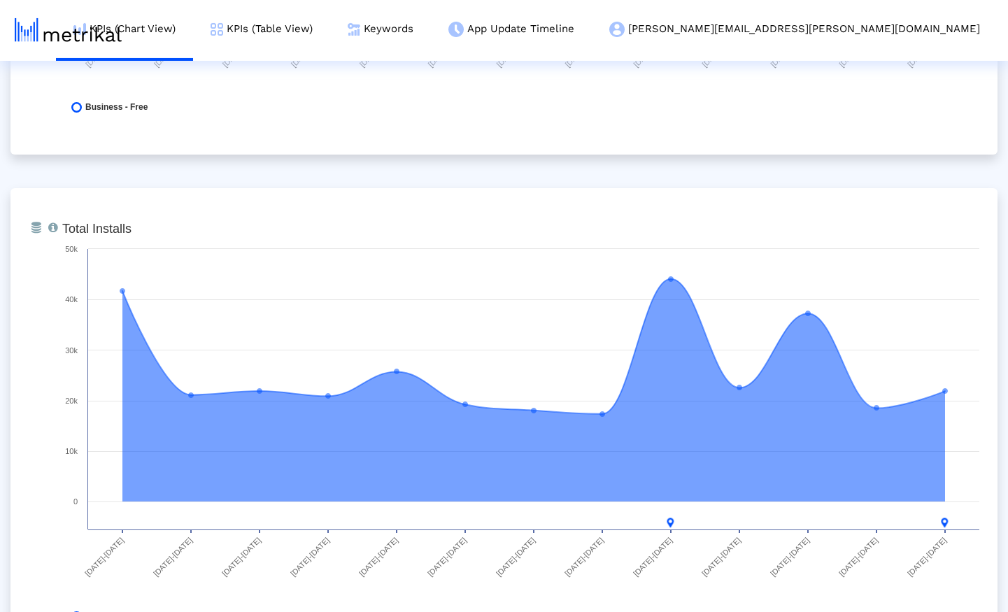
scroll to position [0, 0]
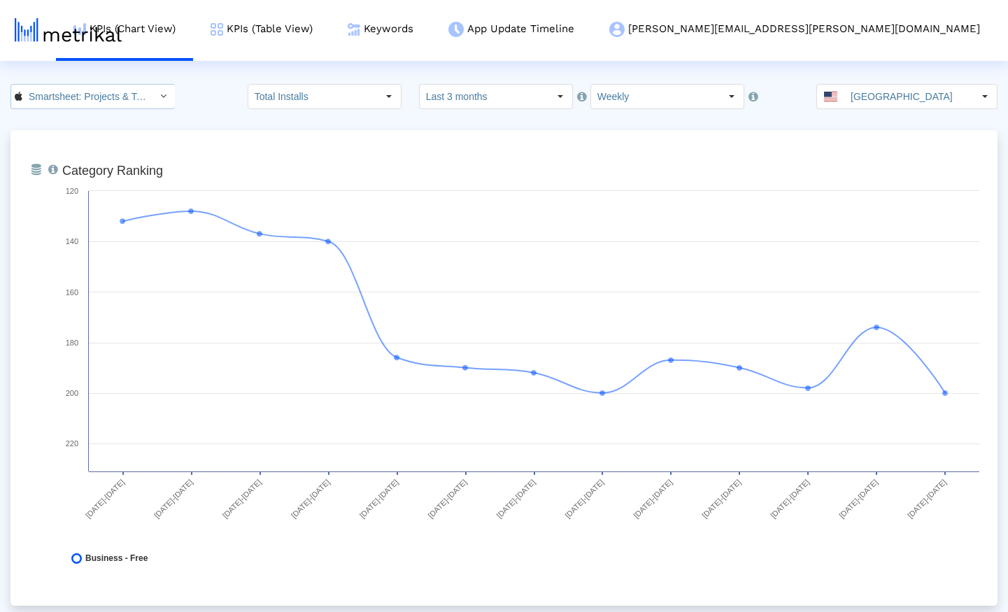
click at [103, 101] on input "Smartsheet: Projects & Teams < 568421135 >" at bounding box center [85, 97] width 126 height 24
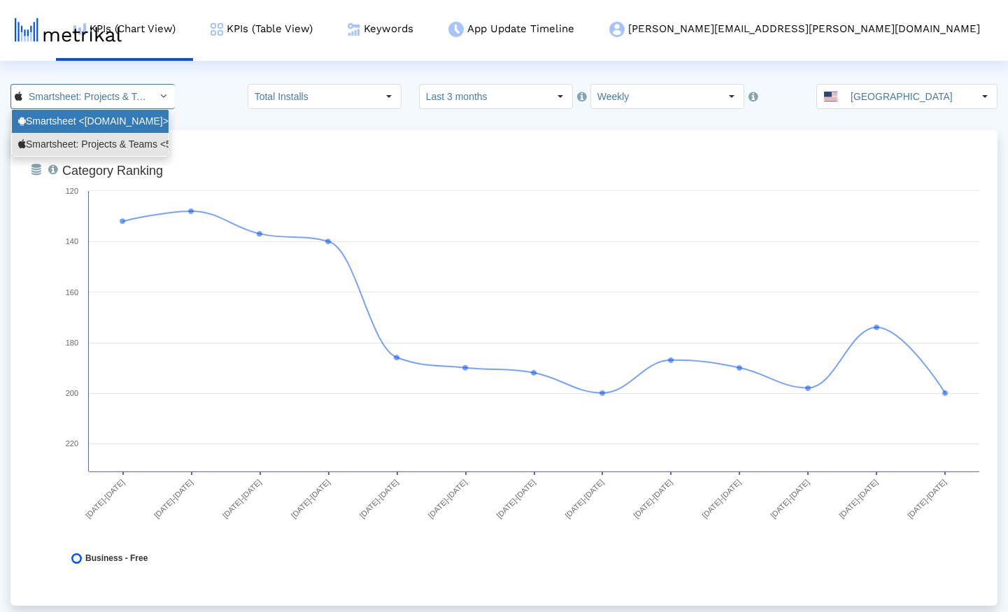
click at [87, 124] on div "Smartsheet <[DOMAIN_NAME]>" at bounding box center [90, 121] width 144 height 13
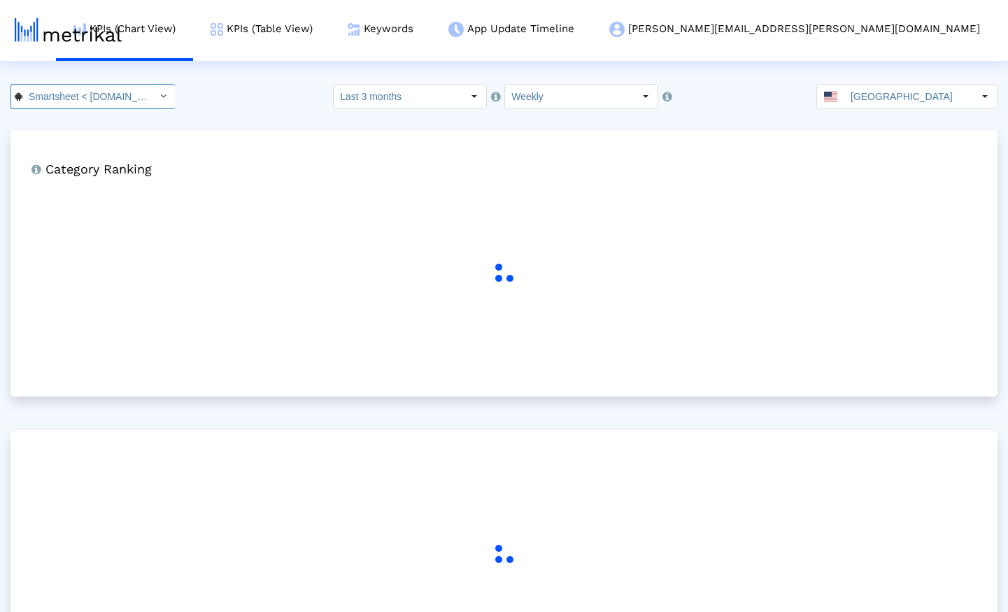
scroll to position [0, 64]
click at [247, 117] on crea-index "74 Pull down to refresh... Release to refresh... Refreshing... Smartsheet <[DOM…" at bounding box center [504, 398] width 1008 height 628
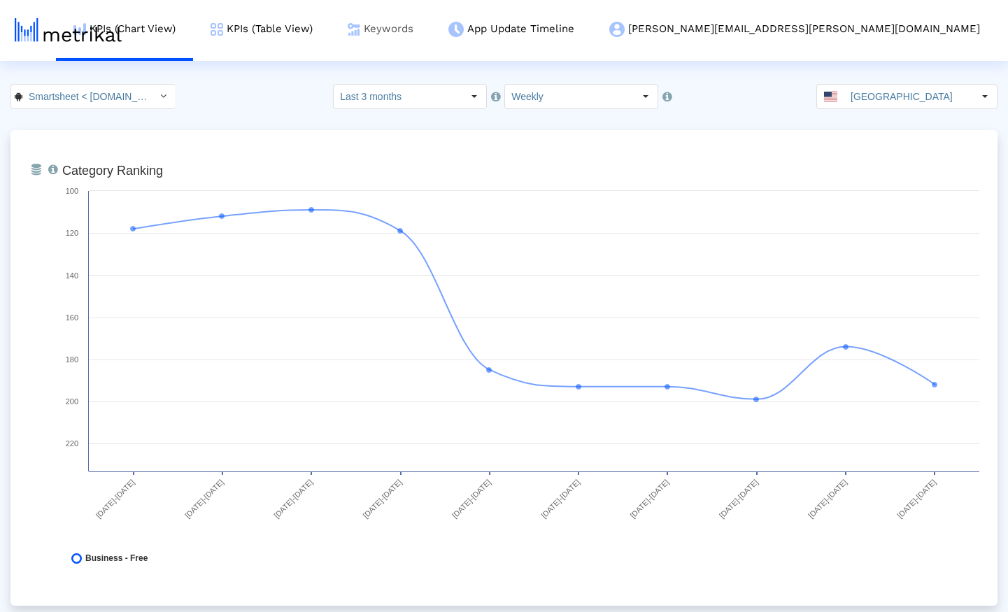
click at [431, 30] on link "Keywords" at bounding box center [380, 29] width 101 height 58
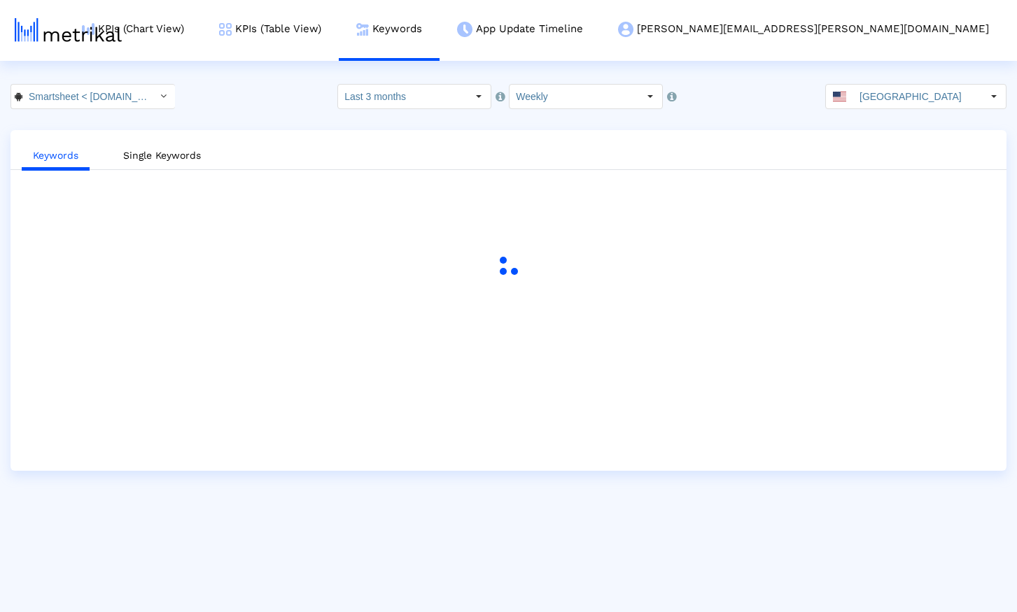
click at [253, 100] on div "Smartsheet < [DOMAIN_NAME] > Select how far back from [DATE] you would like to …" at bounding box center [508, 96] width 1017 height 25
click at [258, 95] on div "Smartsheet < [DOMAIN_NAME] > Select how far back from [DATE] you would like to …" at bounding box center [508, 96] width 1017 height 25
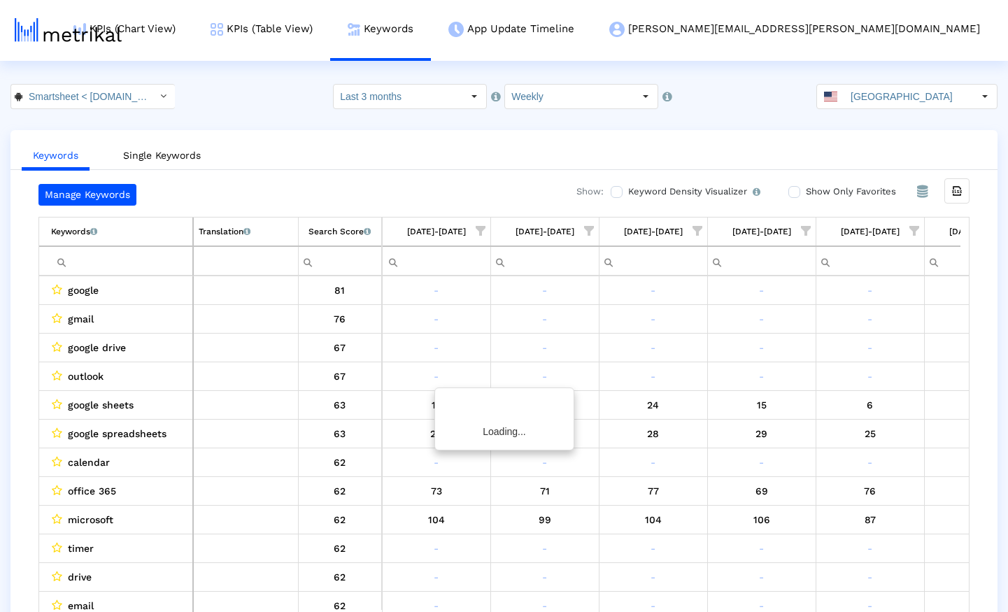
scroll to position [0, 831]
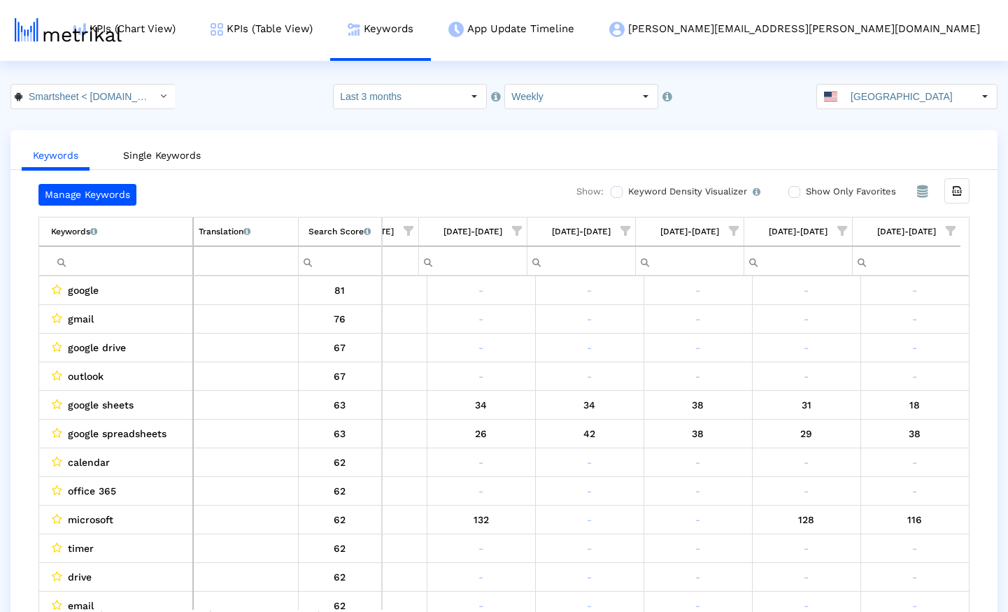
click at [96, 262] on input "Filter cell" at bounding box center [121, 261] width 141 height 23
paste input "project manager"
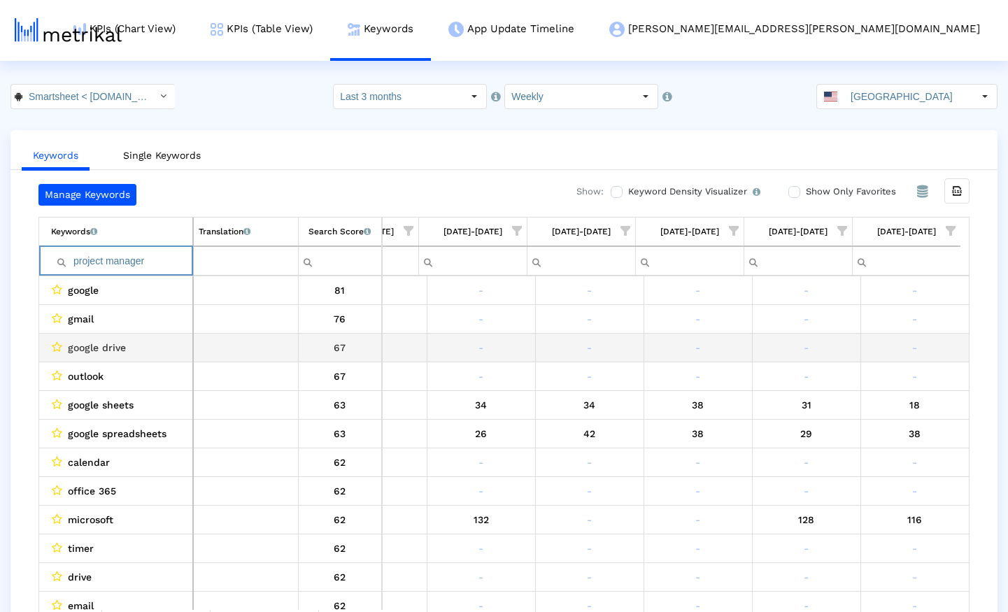
scroll to position [0, 823]
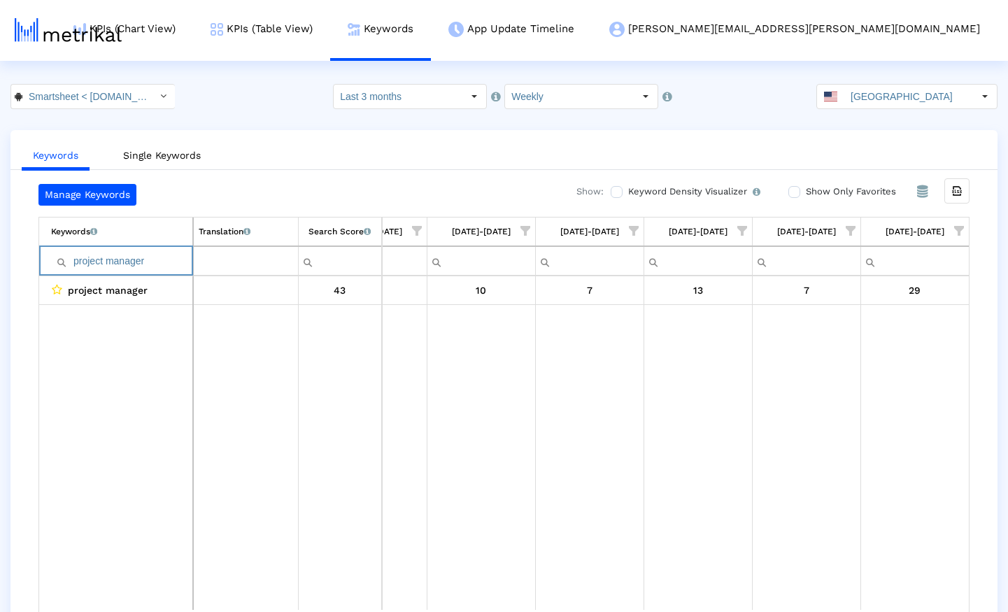
paste input "ment tools"
paste input "busines"
type input "project business"
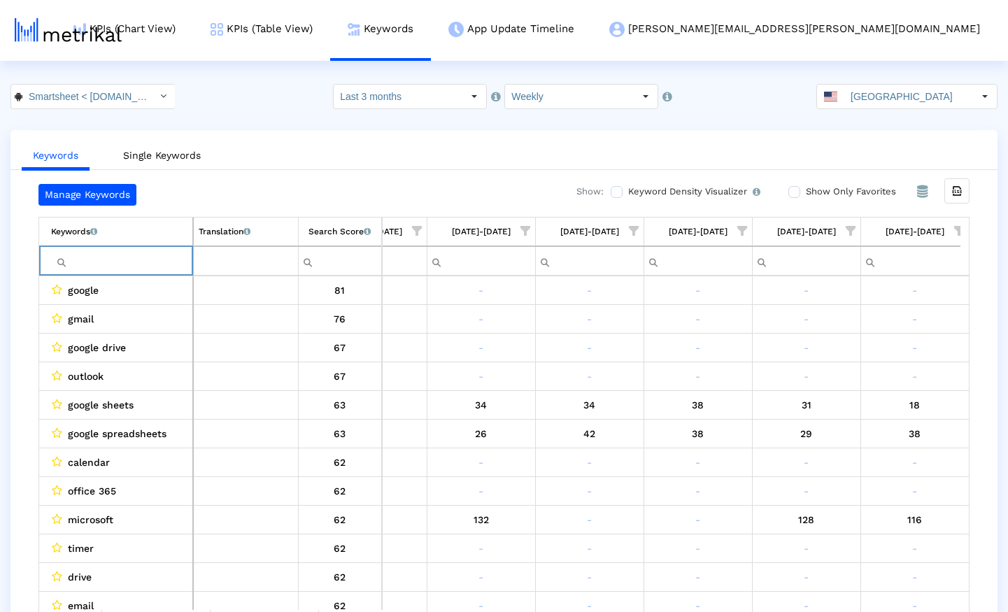
click at [852, 227] on span "Show filter options for column '08/10/25-08/16/25'" at bounding box center [851, 231] width 10 height 10
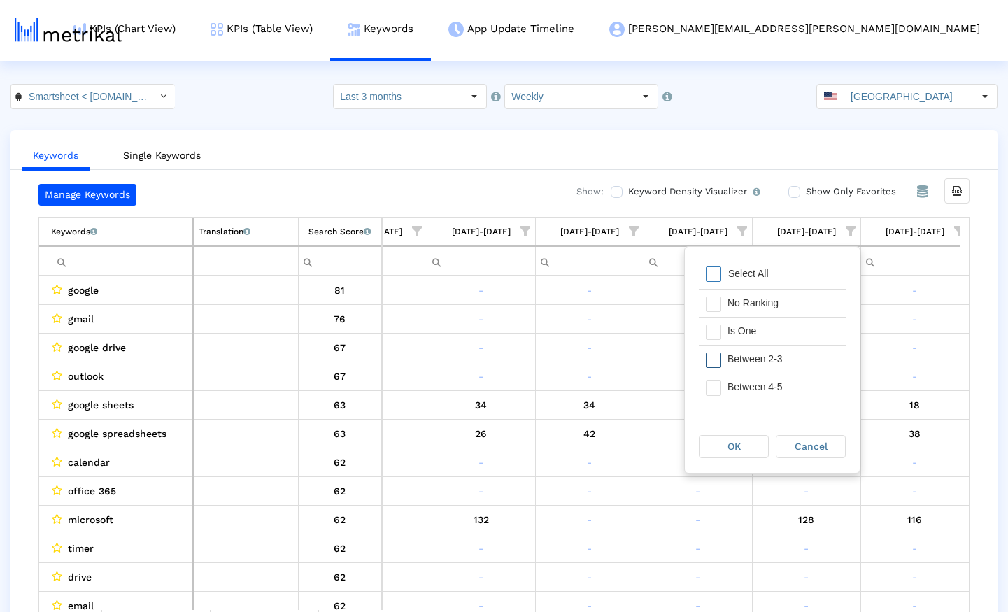
click at [717, 360] on span "Filter options" at bounding box center [713, 360] width 15 height 15
click at [728, 439] on div "OK" at bounding box center [734, 447] width 69 height 22
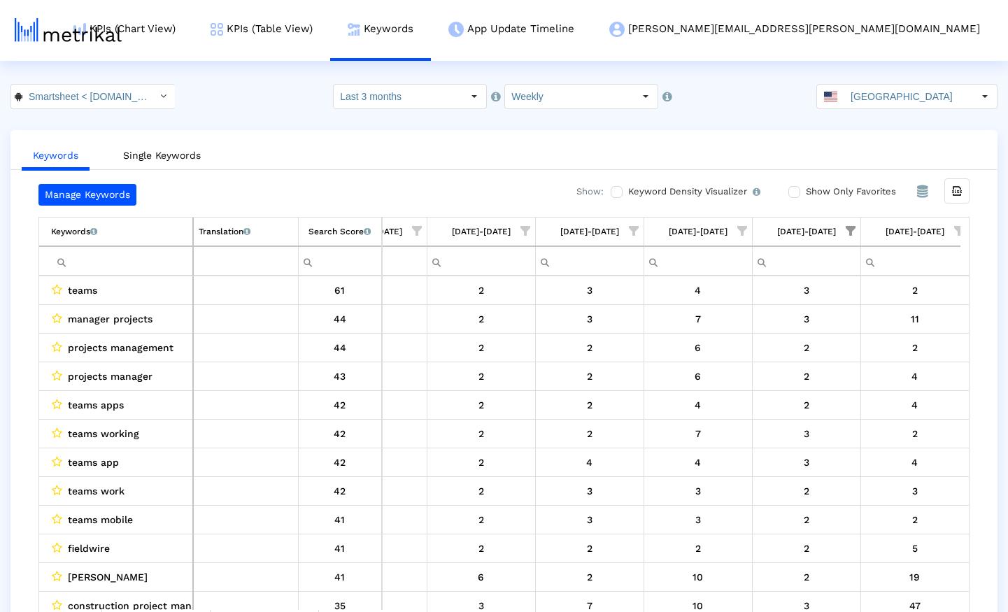
click at [958, 230] on span "Show filter options for column '08/17/25-08/23/25'" at bounding box center [960, 231] width 10 height 10
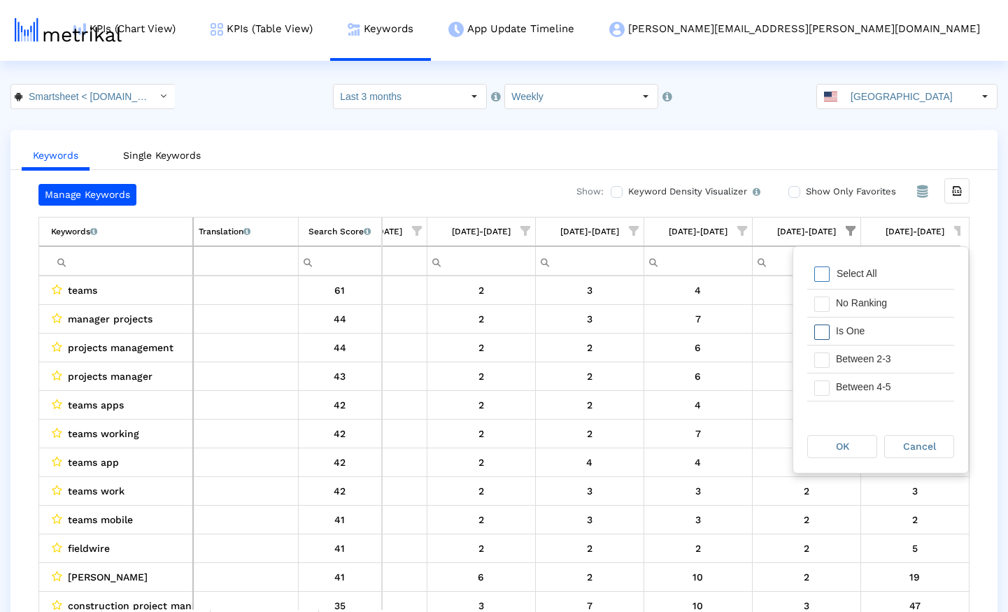
click at [818, 332] on span "Filter options" at bounding box center [822, 332] width 15 height 15
click at [843, 455] on div "OK" at bounding box center [842, 447] width 69 height 22
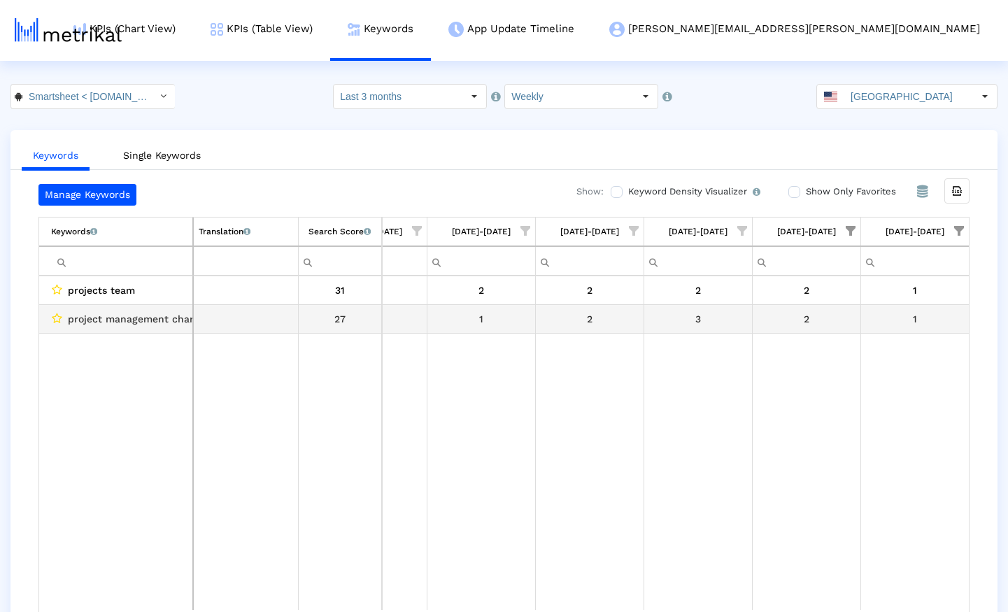
scroll to position [0, 823]
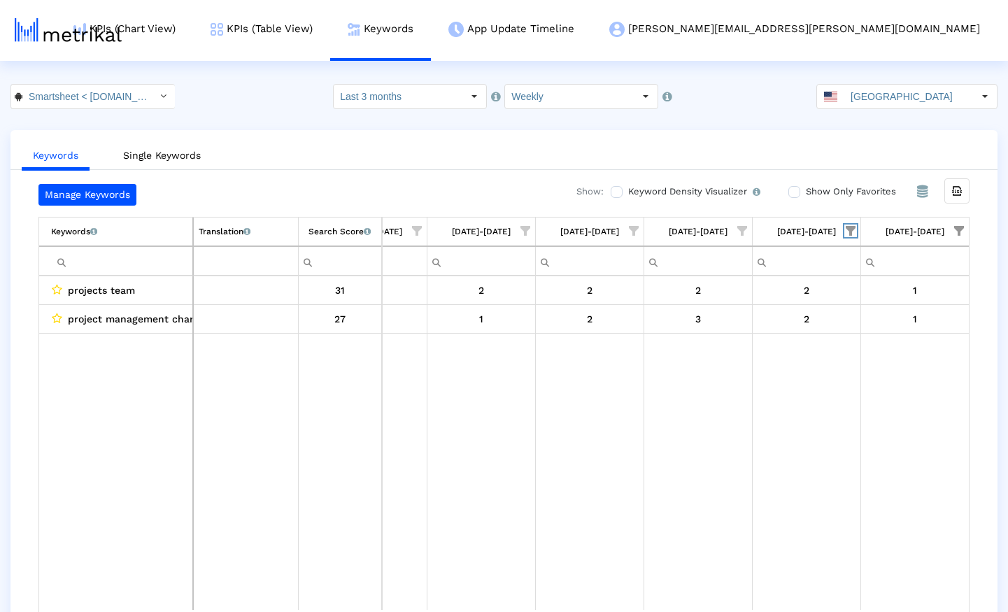
click at [852, 230] on span "Show filter options for column '08/10/25-08/16/25'" at bounding box center [851, 231] width 10 height 10
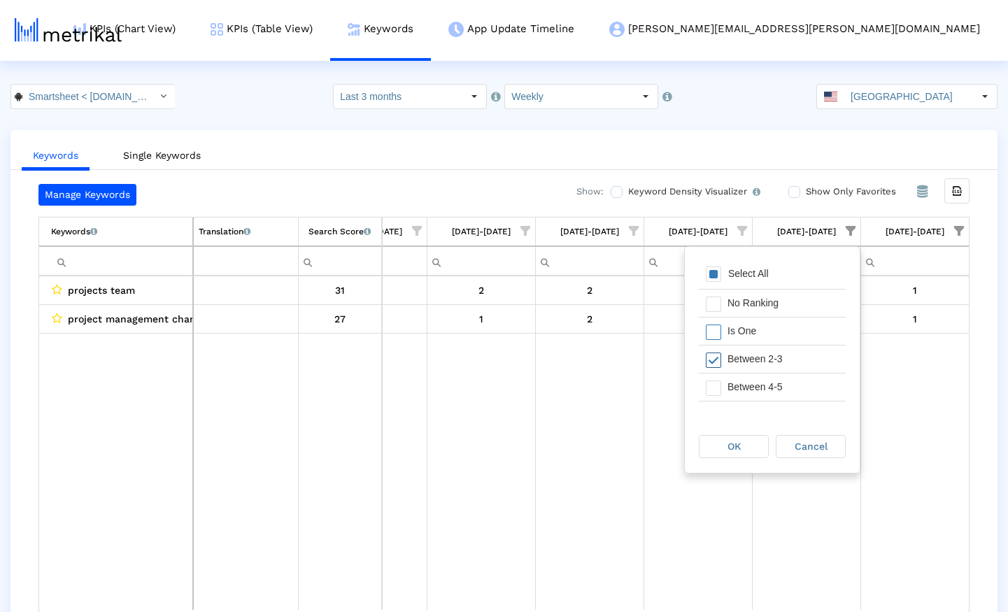
click at [714, 363] on span "Filter options" at bounding box center [713, 360] width 15 height 15
click at [717, 381] on span "Filter options" at bounding box center [713, 388] width 15 height 15
click at [728, 448] on span "OK" at bounding box center [734, 446] width 13 height 11
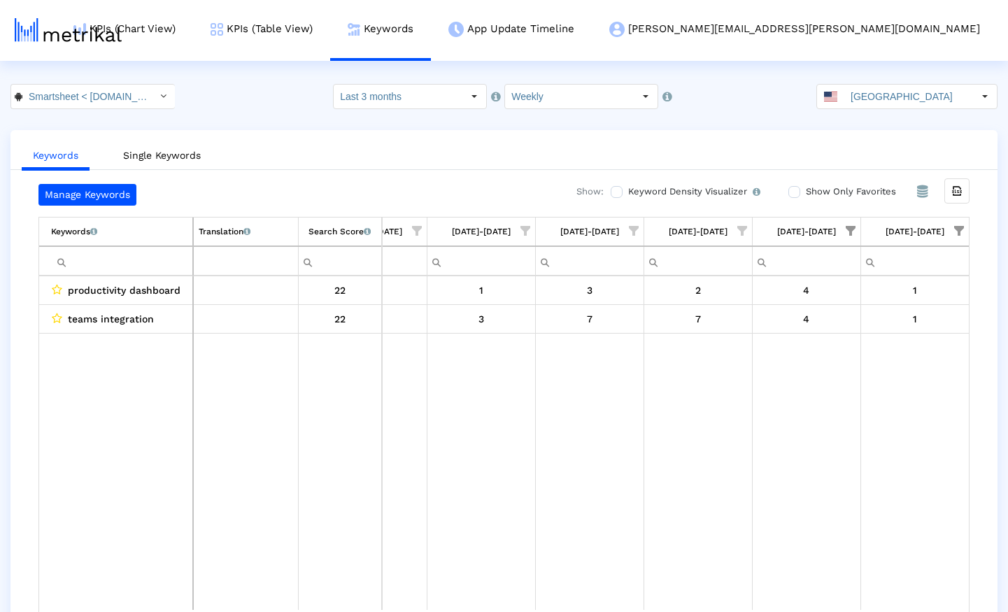
click at [850, 230] on span "Show filter options for column '08/10/25-08/16/25'" at bounding box center [851, 231] width 10 height 10
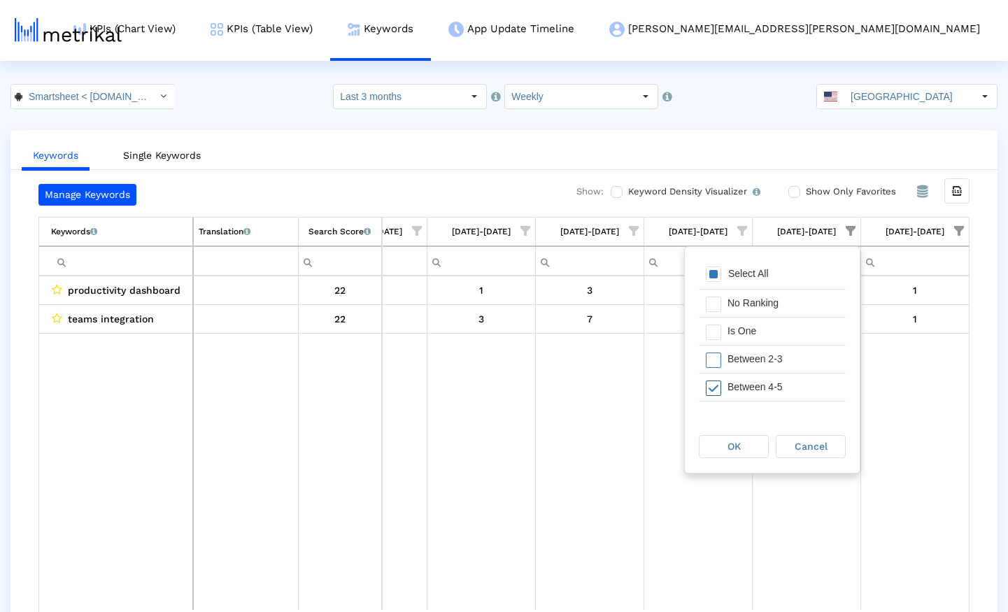
click at [718, 389] on span "Filter options" at bounding box center [713, 388] width 15 height 15
click at [719, 384] on span "Filter options" at bounding box center [713, 381] width 15 height 15
click at [719, 442] on div "OK" at bounding box center [734, 447] width 69 height 22
